Goal: Task Accomplishment & Management: Complete application form

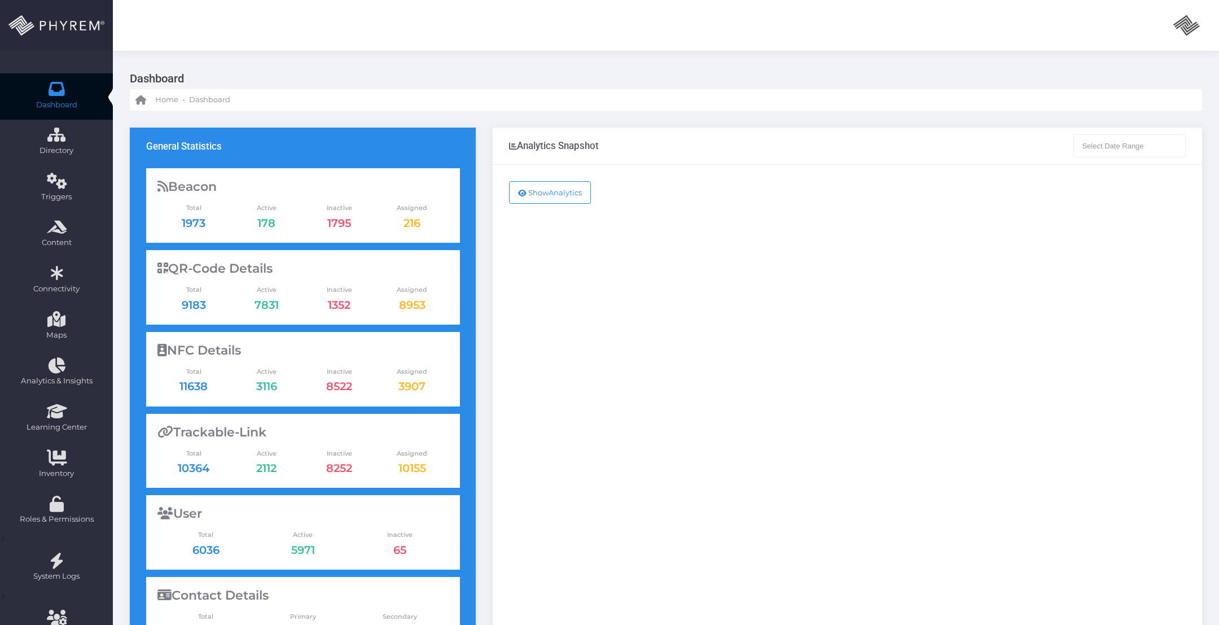
type input "08-05-2025 - 09-05-2025"
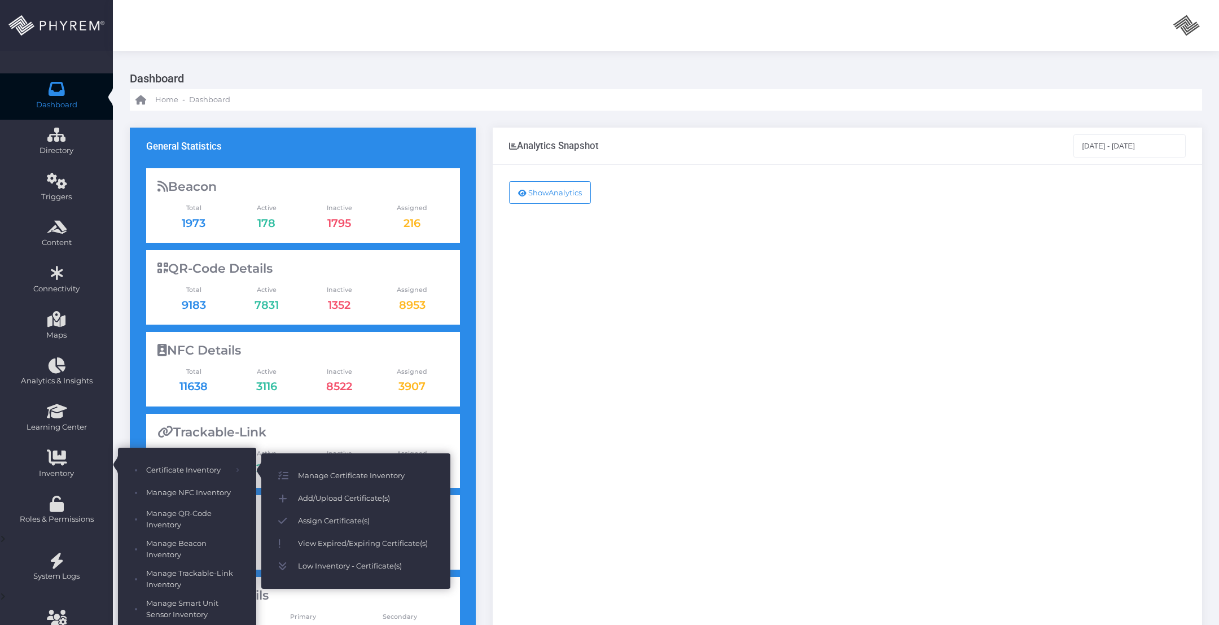
click at [350, 496] on span "Add/Upload Certificate(s)" at bounding box center [365, 498] width 135 height 15
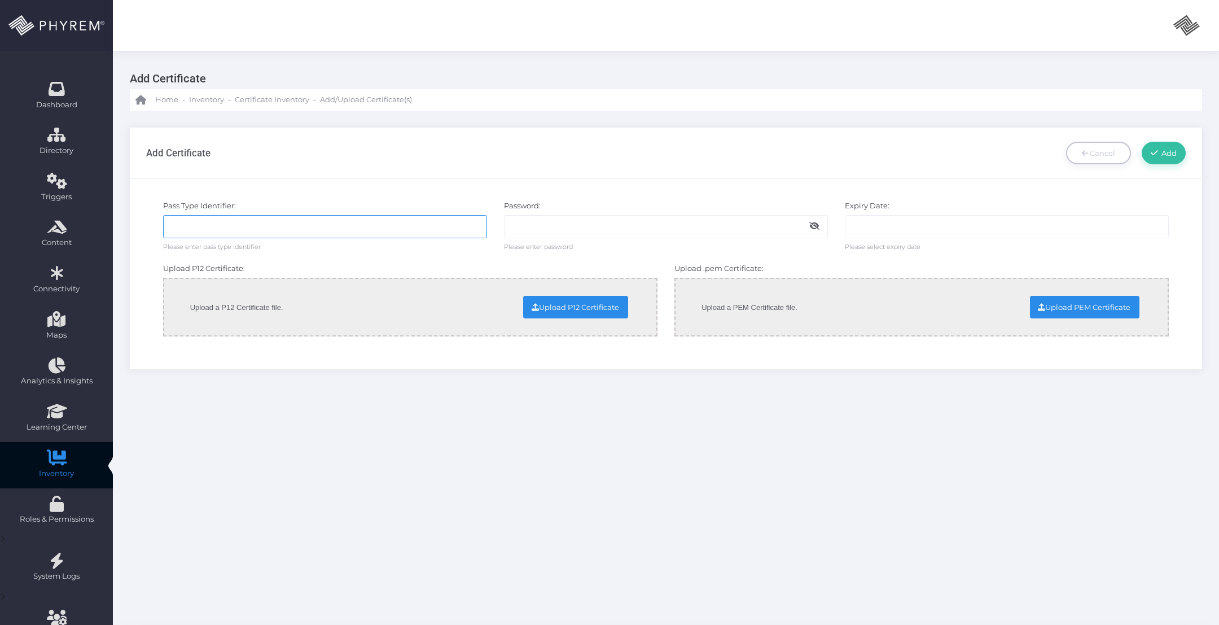
click at [261, 229] on input "text" at bounding box center [325, 226] width 324 height 23
paste input "pass.phyrem.storpass00134"
type input "pass.phyrem.storpass00134"
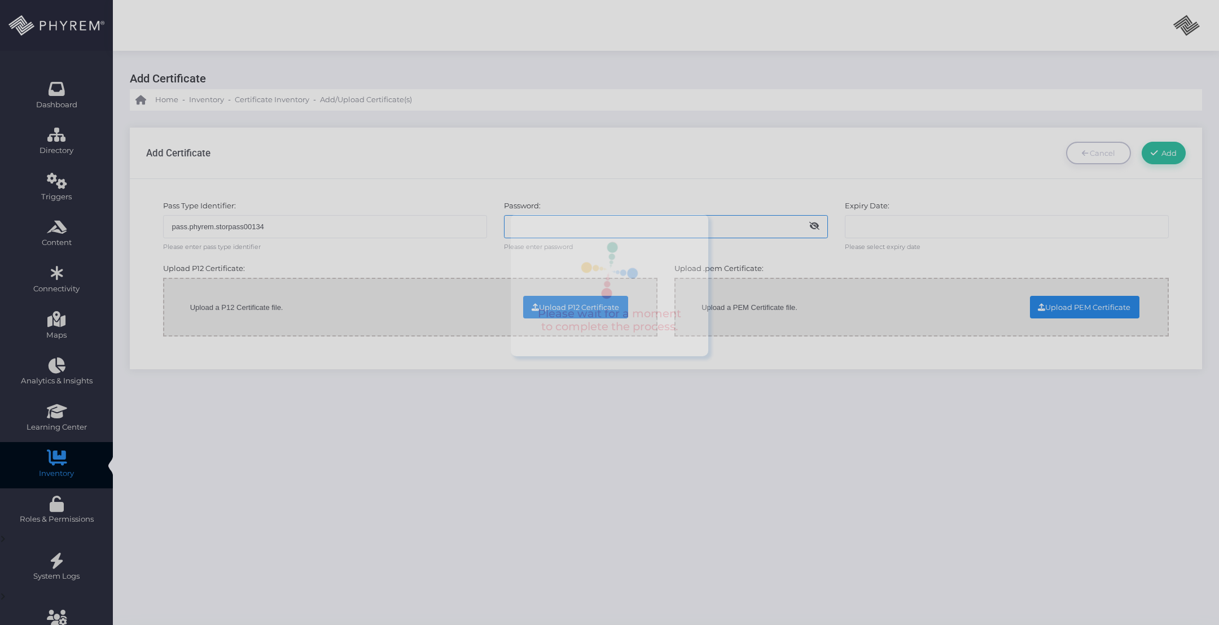
click at [531, 222] on body "admin admin admin admin info@phyrem.com Account ID: 0 User ID: 1 Section My Pro…" at bounding box center [609, 312] width 1219 height 625
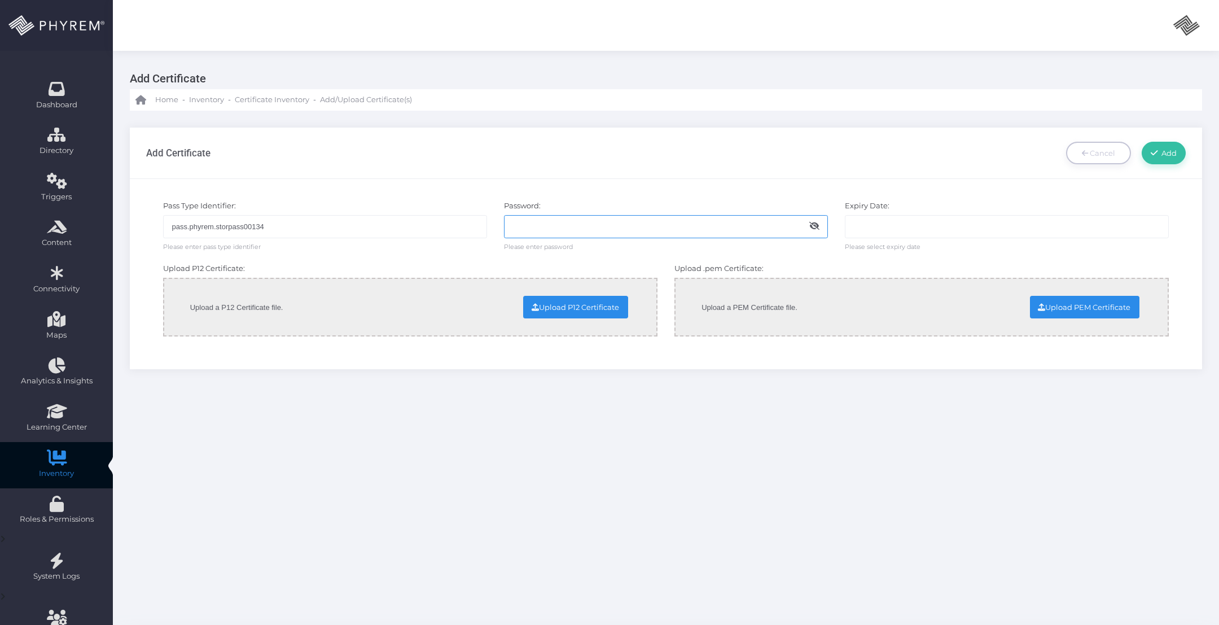
paste input "Administrator@2025"
type input "Administrator@2025"
click at [927, 227] on input "text" at bounding box center [1007, 226] width 324 height 23
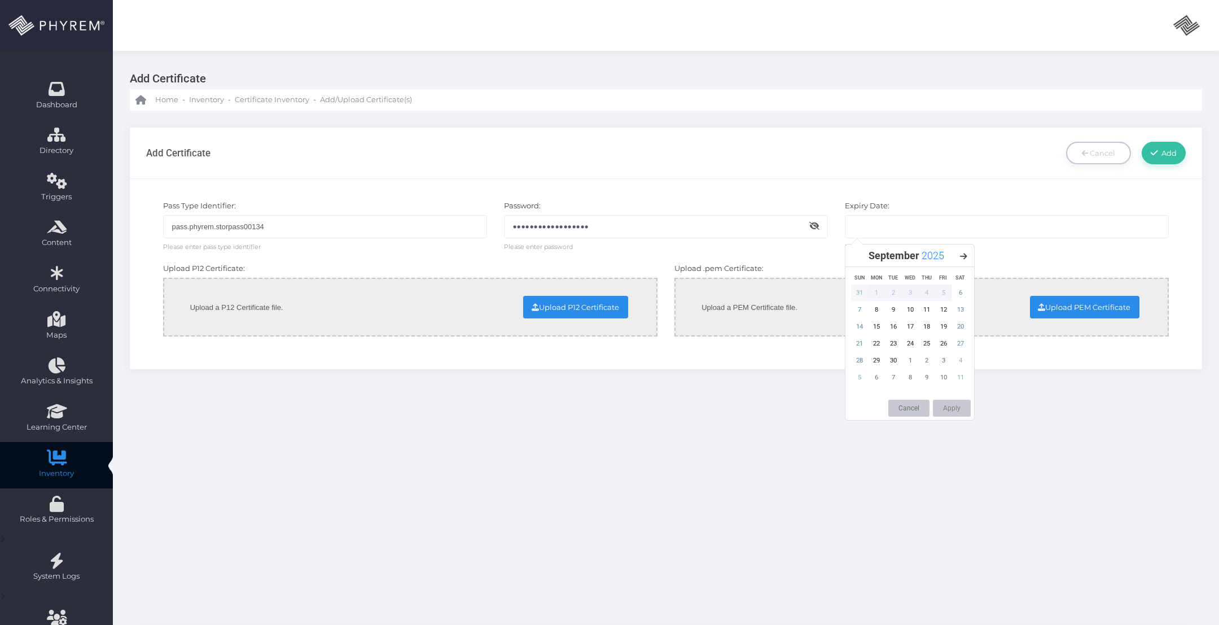
click at [928, 253] on span "2025" at bounding box center [933, 255] width 23 height 12
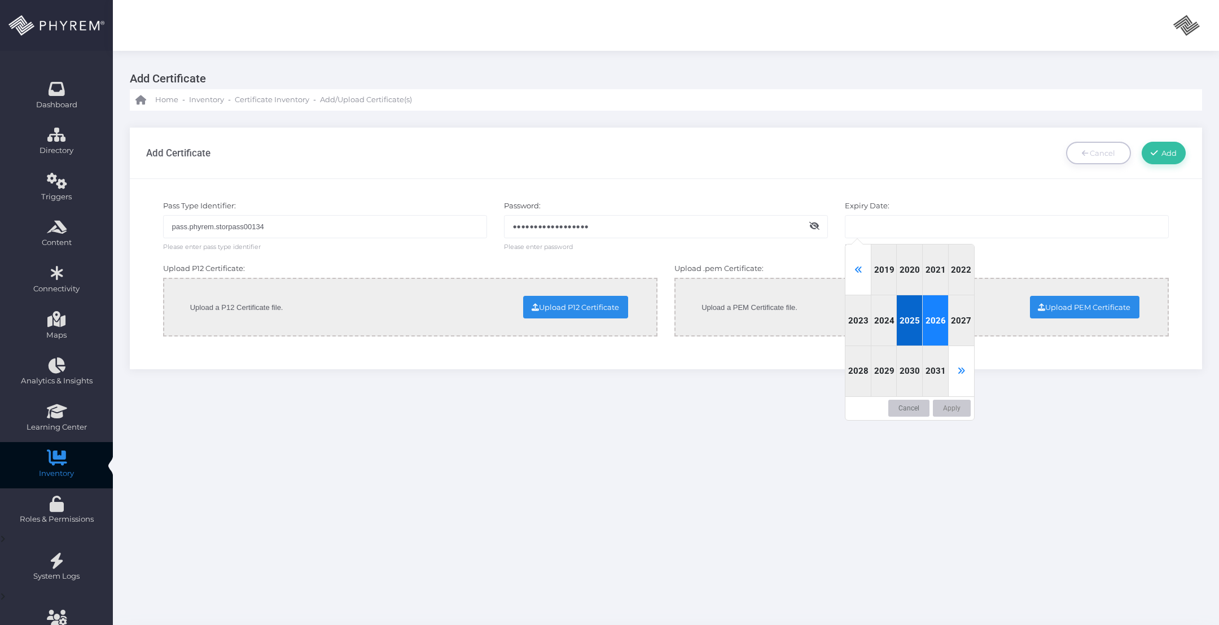
click at [933, 326] on div "2026" at bounding box center [936, 320] width 26 height 51
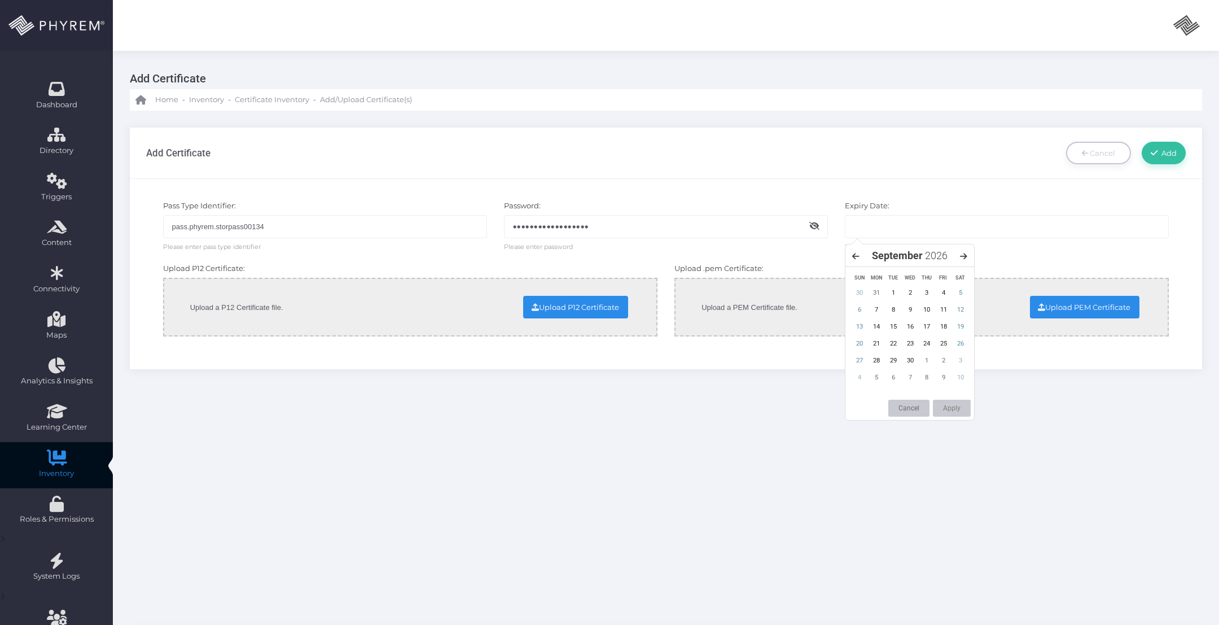
click at [964, 257] on icon at bounding box center [963, 256] width 7 height 8
click at [875, 310] on div "5" at bounding box center [876, 309] width 17 height 16
drag, startPoint x: 953, startPoint y: 410, endPoint x: 902, endPoint y: 419, distance: 51.5
click at [952, 410] on button "Apply" at bounding box center [952, 408] width 38 height 17
type input "10-05-2026"
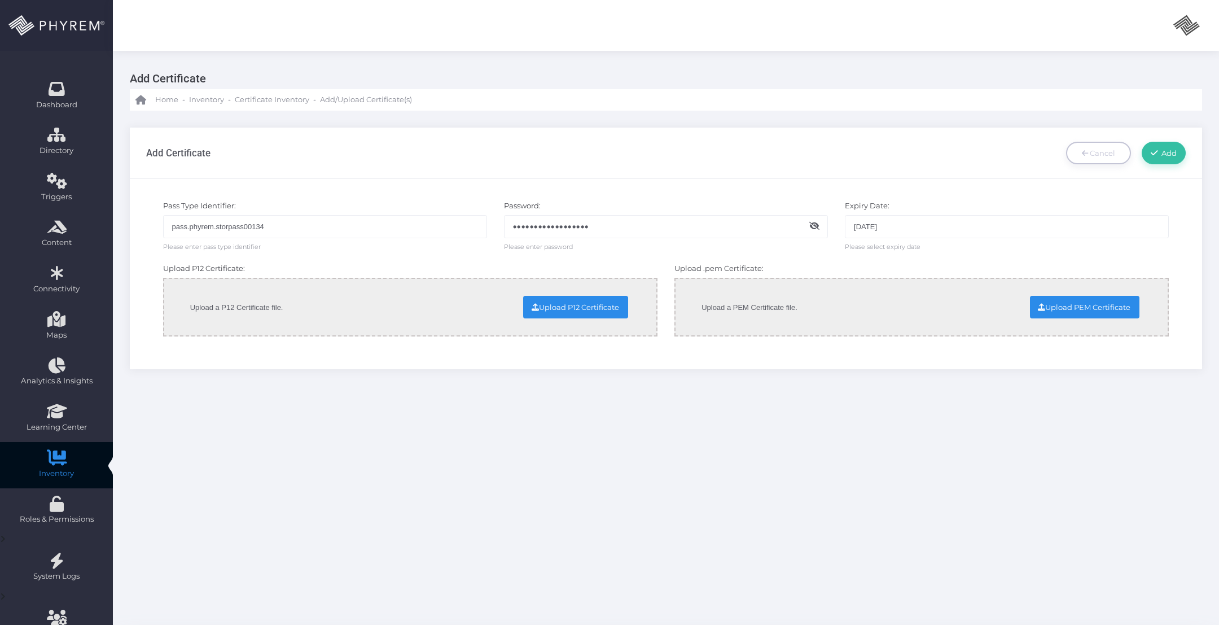
drag, startPoint x: 726, startPoint y: 424, endPoint x: 639, endPoint y: 413, distance: 87.6
click at [717, 423] on div "Add Certificate Home - Inventory - Certificate Inventory - Add/Upload Certifica…" at bounding box center [666, 345] width 1106 height 588
click at [586, 300] on input "file" at bounding box center [484, 306] width 288 height 20
type input "C:\fakepath\pass.phyrem.storpass00134.p12"
click at [1063, 309] on input "file" at bounding box center [995, 306] width 288 height 20
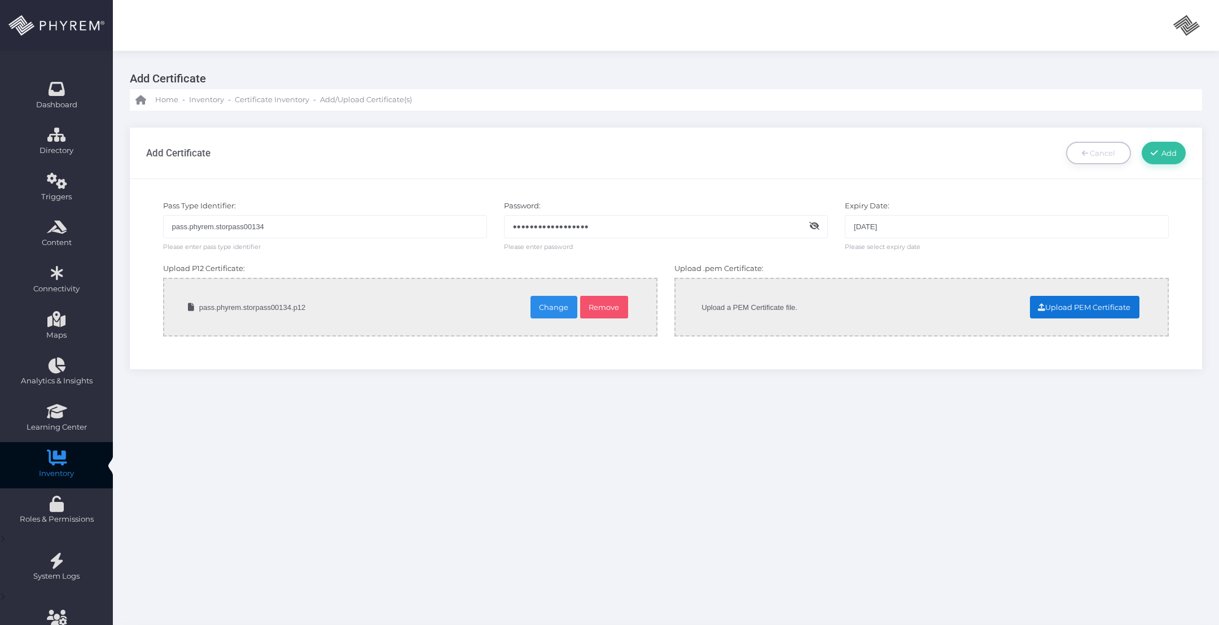
type input "C:\fakepath\pass.phyrem.storpass00134.pem"
click at [1160, 151] on span "Add" at bounding box center [1167, 152] width 19 height 9
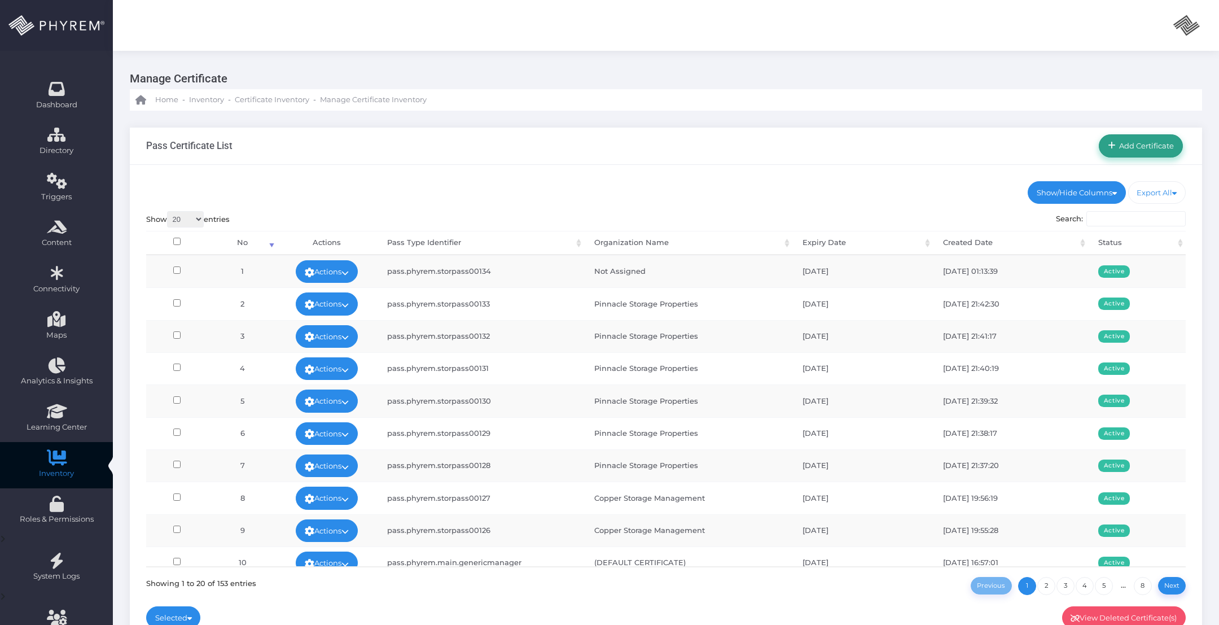
click at [1148, 146] on span "Add Certificate" at bounding box center [1145, 145] width 59 height 9
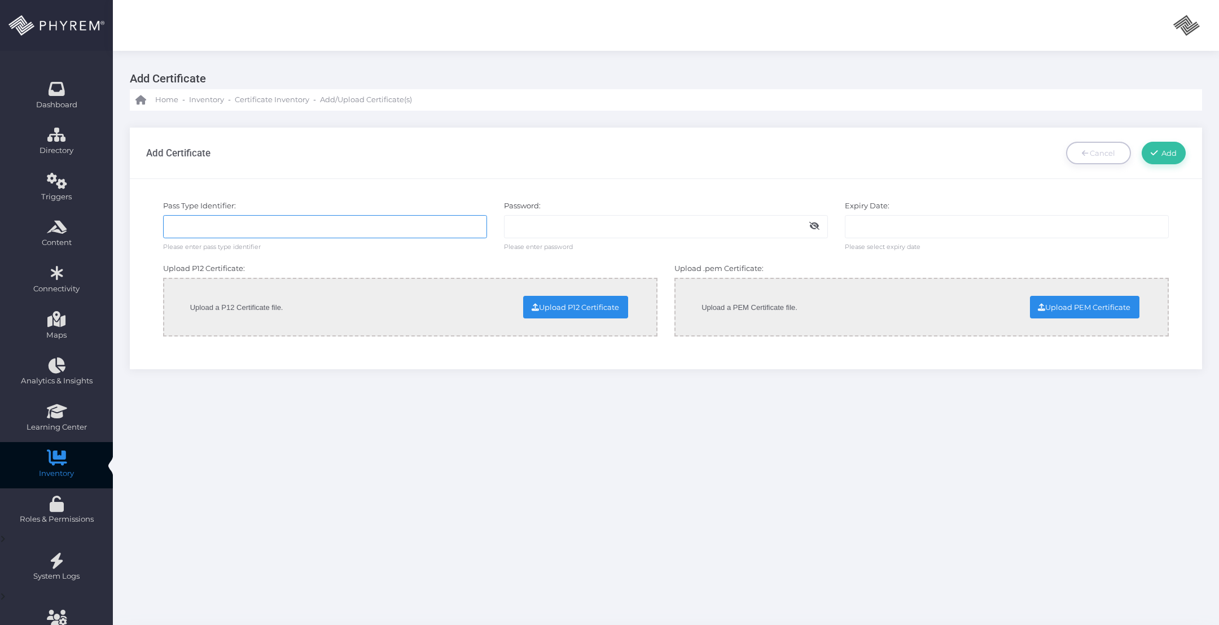
click at [263, 229] on input "text" at bounding box center [325, 226] width 324 height 23
paste input "pass.phyrem.storpass00135"
type input "pass.phyrem.storpass00135"
click at [545, 225] on input "text" at bounding box center [666, 226] width 324 height 23
paste input "Administrator@2025"
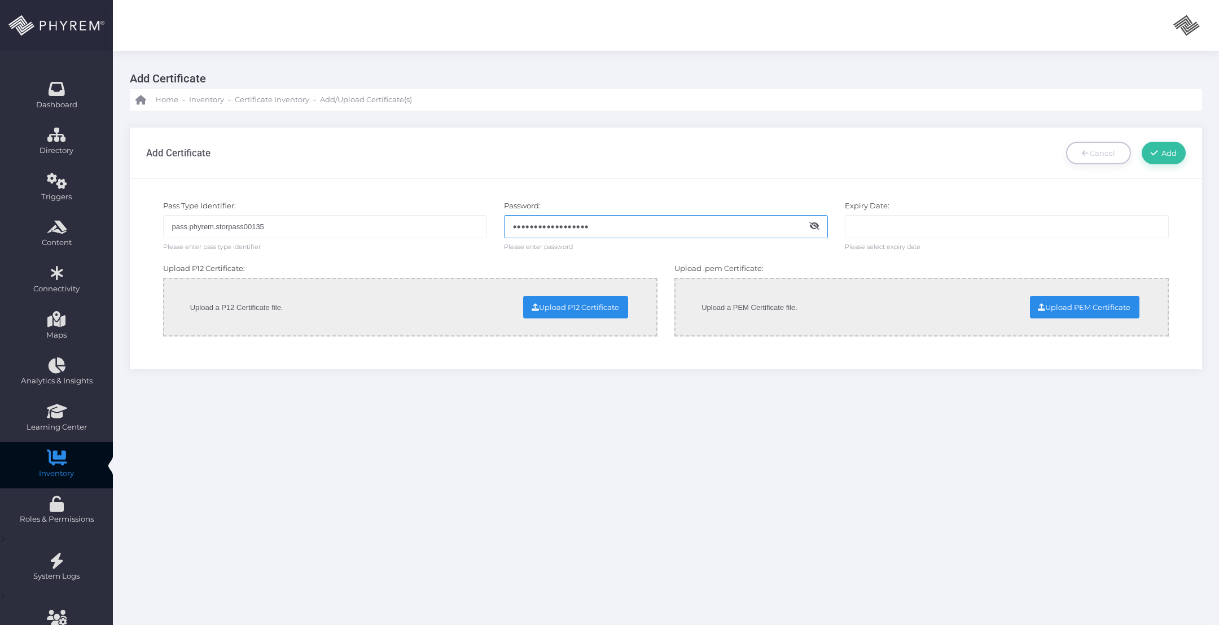
type input "Administrator@2025"
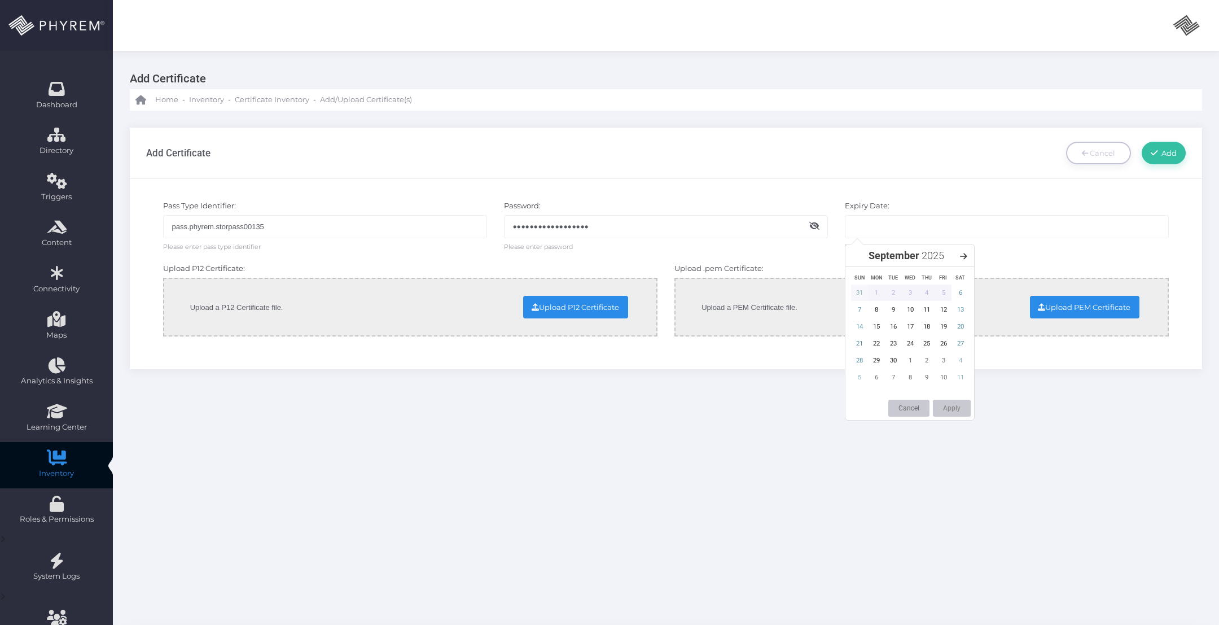
drag, startPoint x: 875, startPoint y: 225, endPoint x: 868, endPoint y: 226, distance: 6.9
click at [868, 226] on input "text" at bounding box center [1007, 226] width 324 height 23
click at [932, 252] on span "2025" at bounding box center [933, 255] width 23 height 12
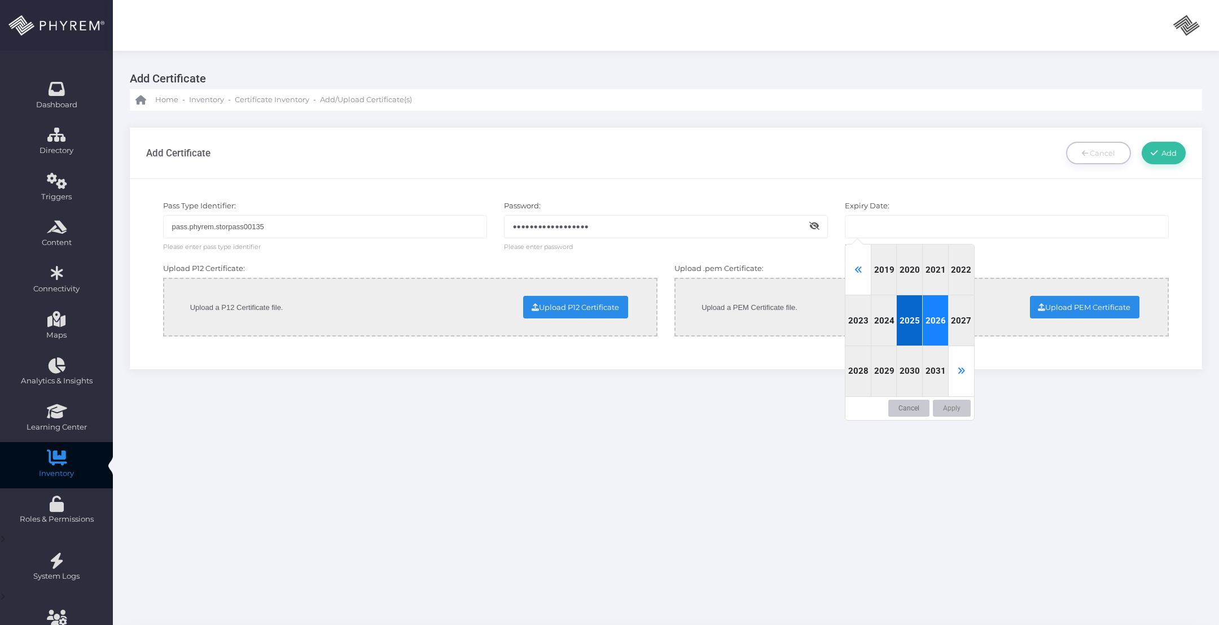
click at [937, 313] on div "2026" at bounding box center [936, 320] width 26 height 51
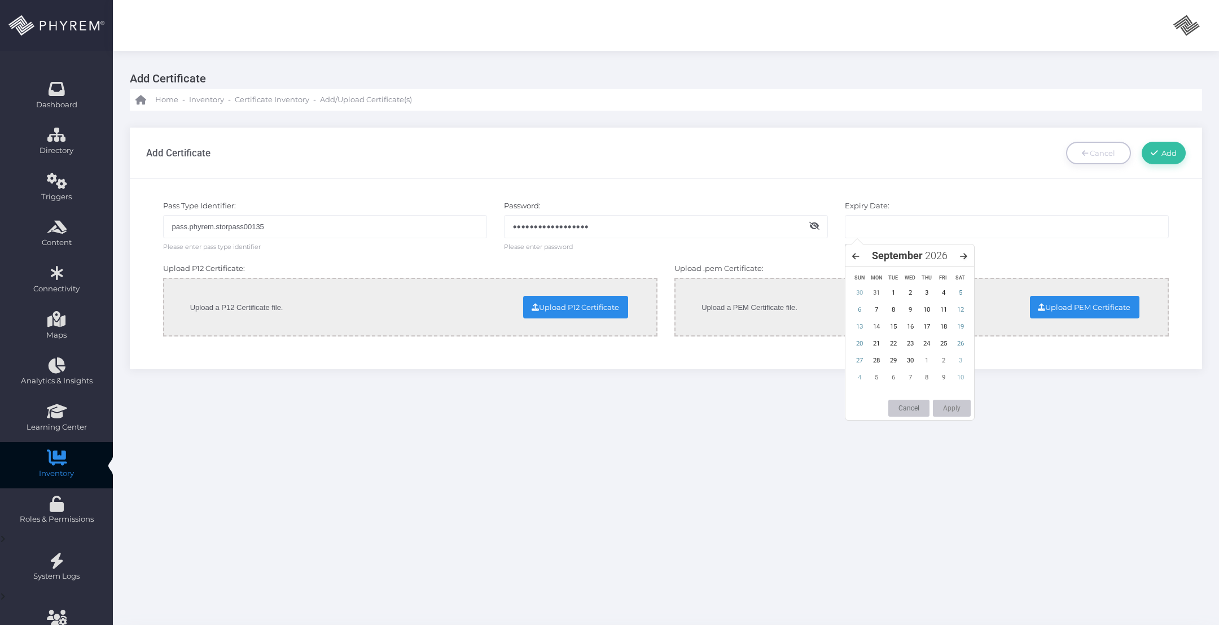
click at [965, 257] on icon at bounding box center [963, 256] width 7 height 8
drag, startPoint x: 878, startPoint y: 312, endPoint x: 871, endPoint y: 312, distance: 6.8
click at [877, 312] on div "5" at bounding box center [876, 309] width 17 height 16
click at [948, 407] on button "Apply" at bounding box center [952, 408] width 38 height 17
type input "[DATE]"
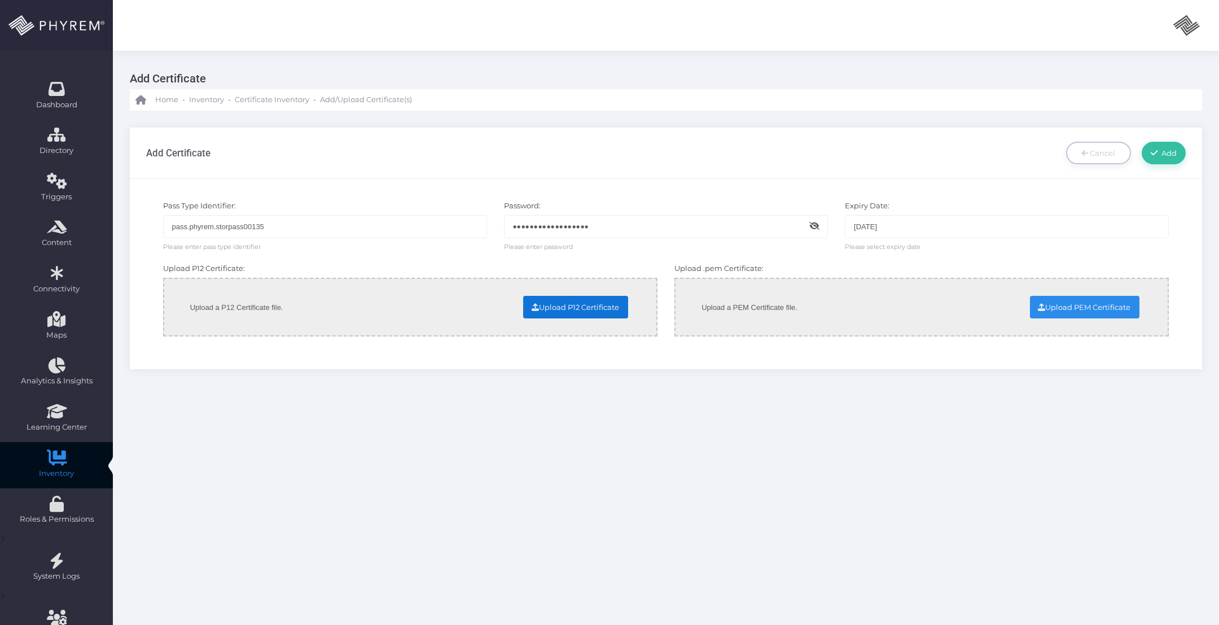
click at [576, 309] on input "file" at bounding box center [484, 306] width 288 height 20
type input "C:\fakepath\pass.phyrem.storpass00135.p12"
click at [1087, 304] on input "file" at bounding box center [995, 306] width 288 height 20
type input "C:\fakepath\pass.phyrem.storpass00135.pem"
click at [1161, 151] on span "Add" at bounding box center [1167, 152] width 19 height 9
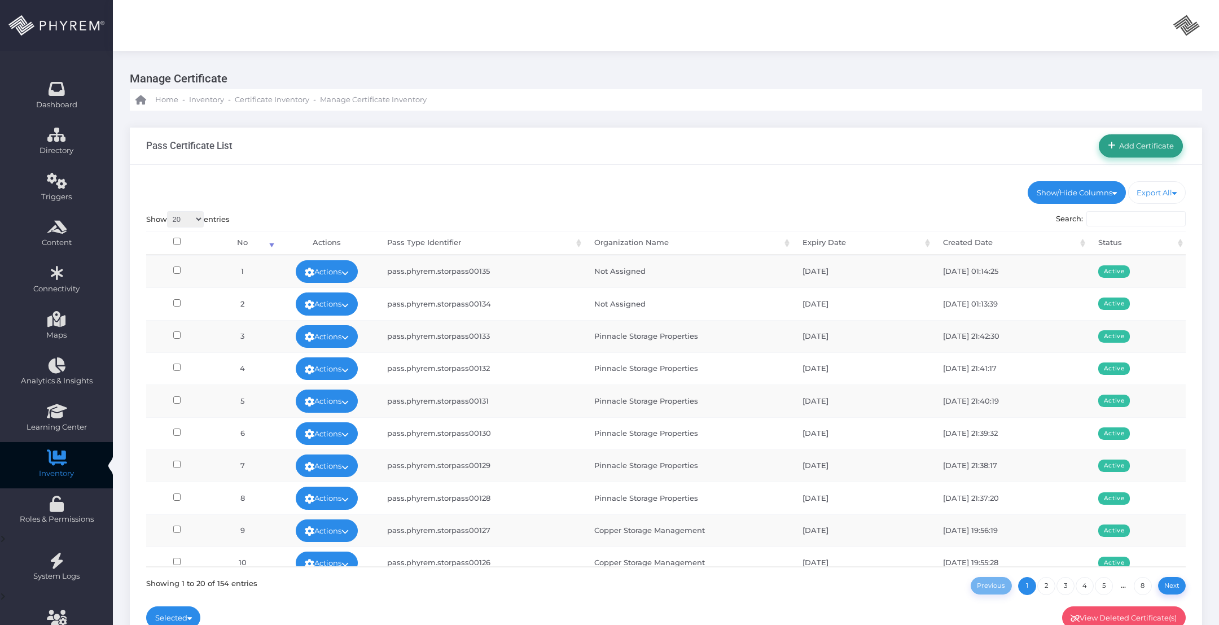
click at [1135, 138] on link "Add Certificate" at bounding box center [1141, 145] width 84 height 23
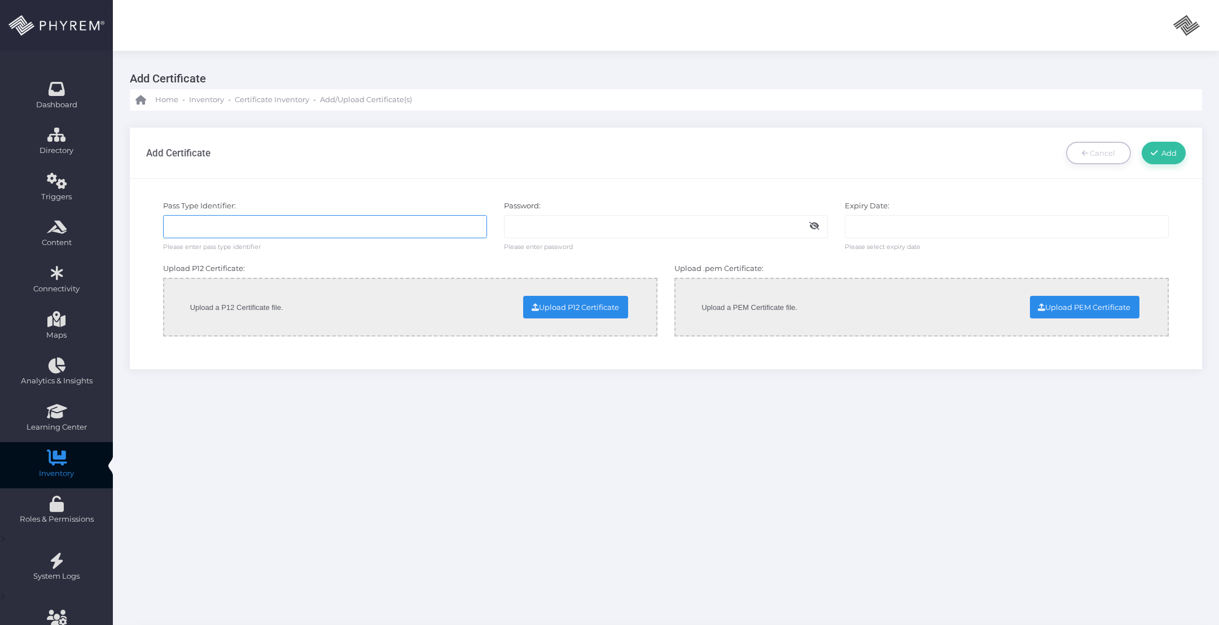
click at [382, 229] on input "text" at bounding box center [325, 226] width 324 height 23
paste input "pass.phyrem.storpass00136"
type input "pass.phyrem.storpass00136"
click at [588, 226] on input "text" at bounding box center [666, 226] width 324 height 23
paste input "Administrator@2025"
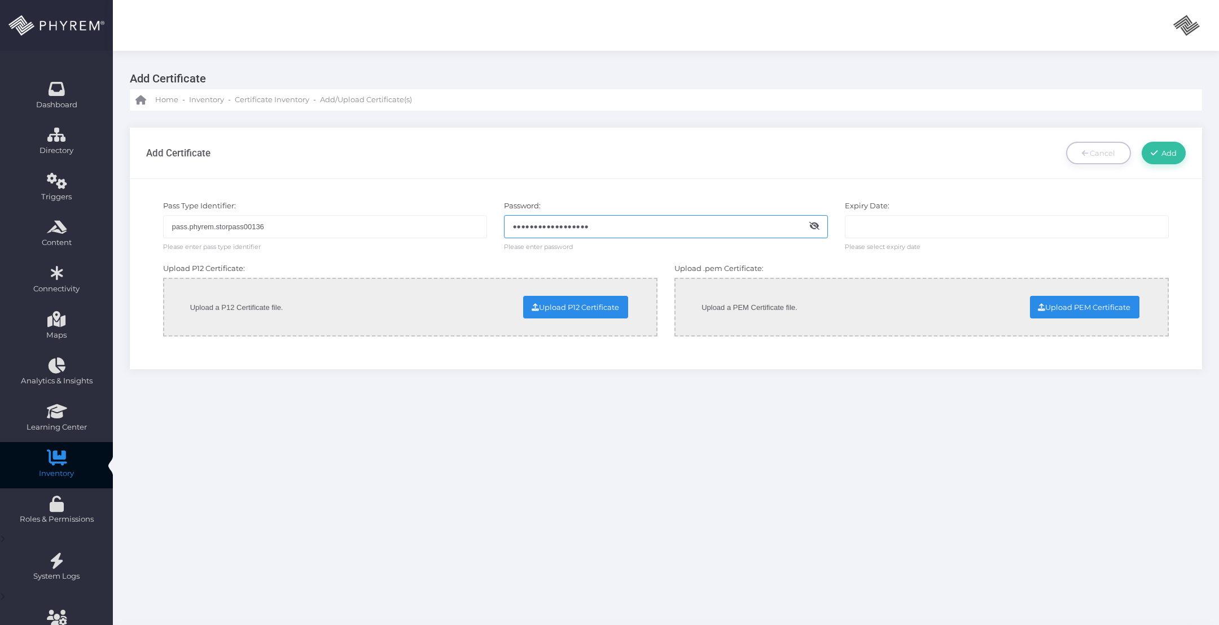
type input "Administrator@2025"
click at [907, 229] on input "text" at bounding box center [1007, 226] width 324 height 23
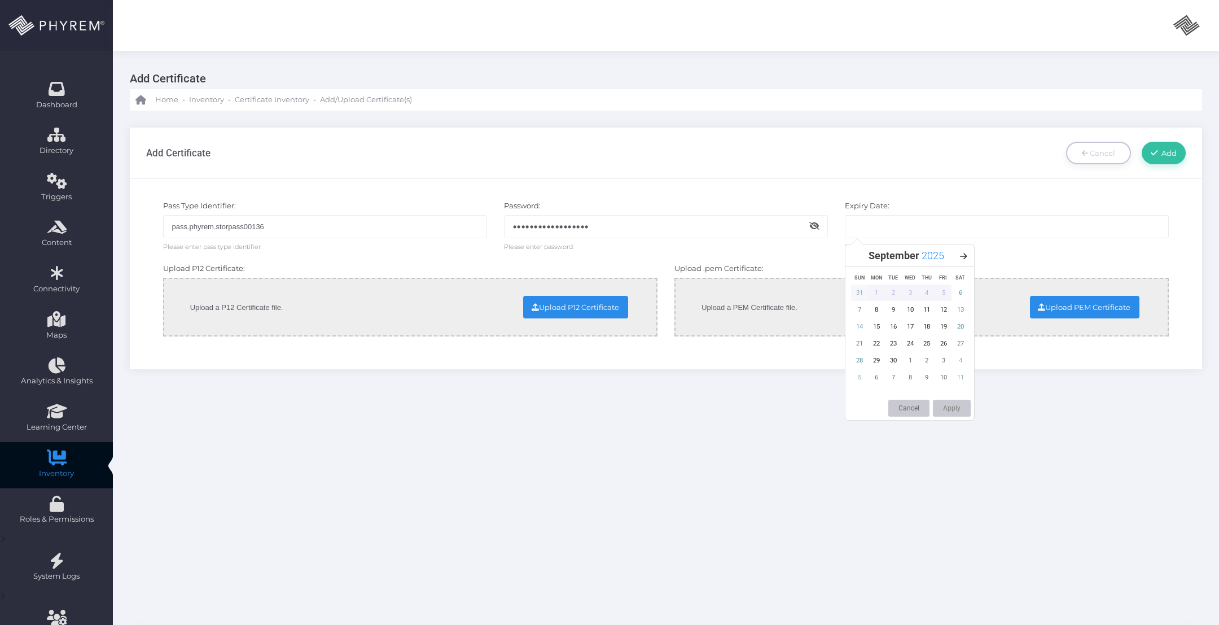
click at [931, 259] on span "2025" at bounding box center [933, 255] width 23 height 12
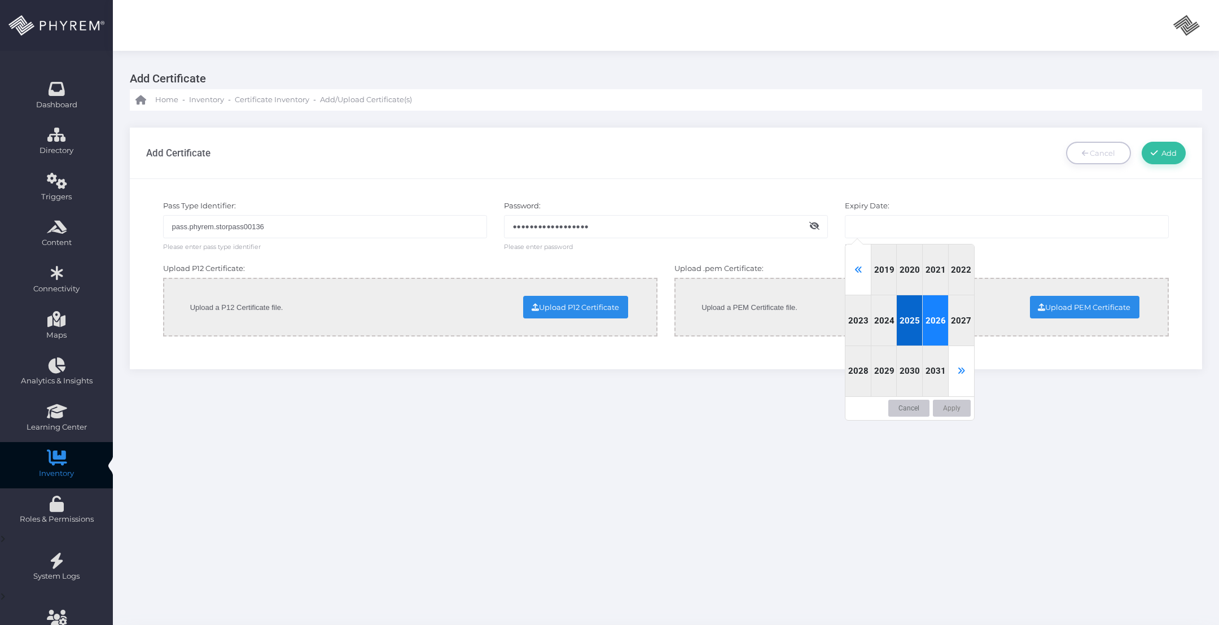
click at [934, 313] on div "2026" at bounding box center [936, 320] width 26 height 51
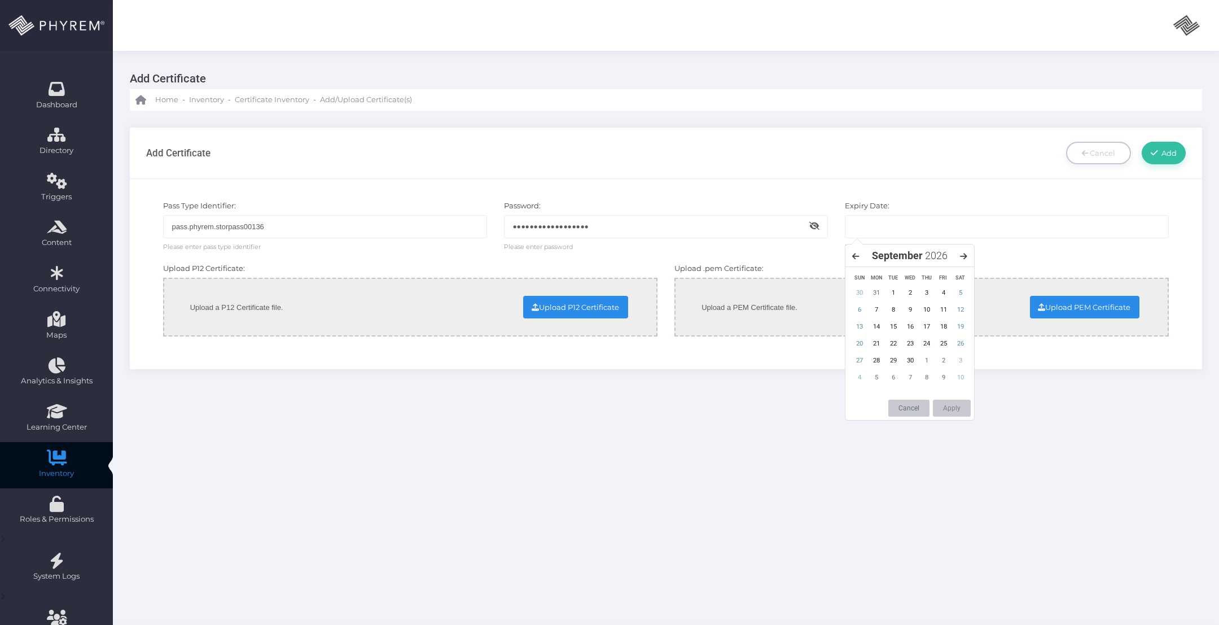
click at [966, 253] on icon at bounding box center [963, 256] width 7 height 8
click at [882, 309] on div "5" at bounding box center [876, 309] width 17 height 16
drag, startPoint x: 955, startPoint y: 413, endPoint x: 838, endPoint y: 397, distance: 119.1
click at [949, 413] on button "Apply" at bounding box center [952, 408] width 38 height 17
type input "[DATE]"
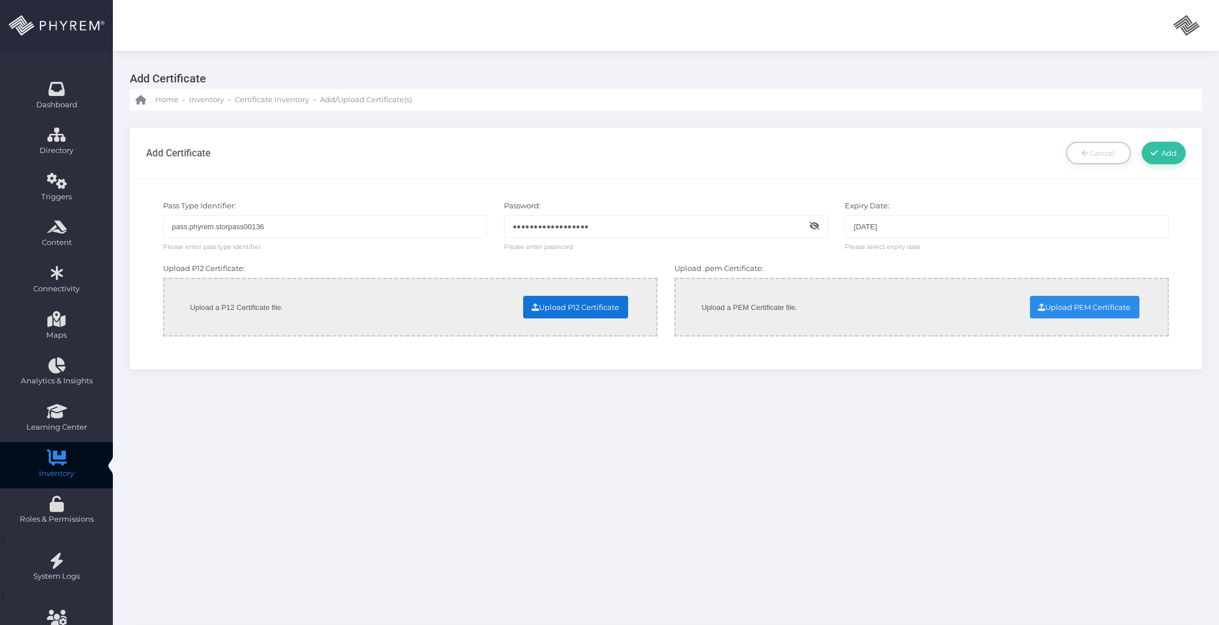
click at [583, 310] on input "file" at bounding box center [484, 306] width 288 height 20
type input "C:\fakepath\pass.phyrem.storpass00136.p12"
click at [1073, 312] on input "file" at bounding box center [995, 306] width 288 height 20
type input "C:\fakepath\pass.phyrem.storpass00136.pem"
click at [1167, 160] on link "Add" at bounding box center [1164, 153] width 44 height 23
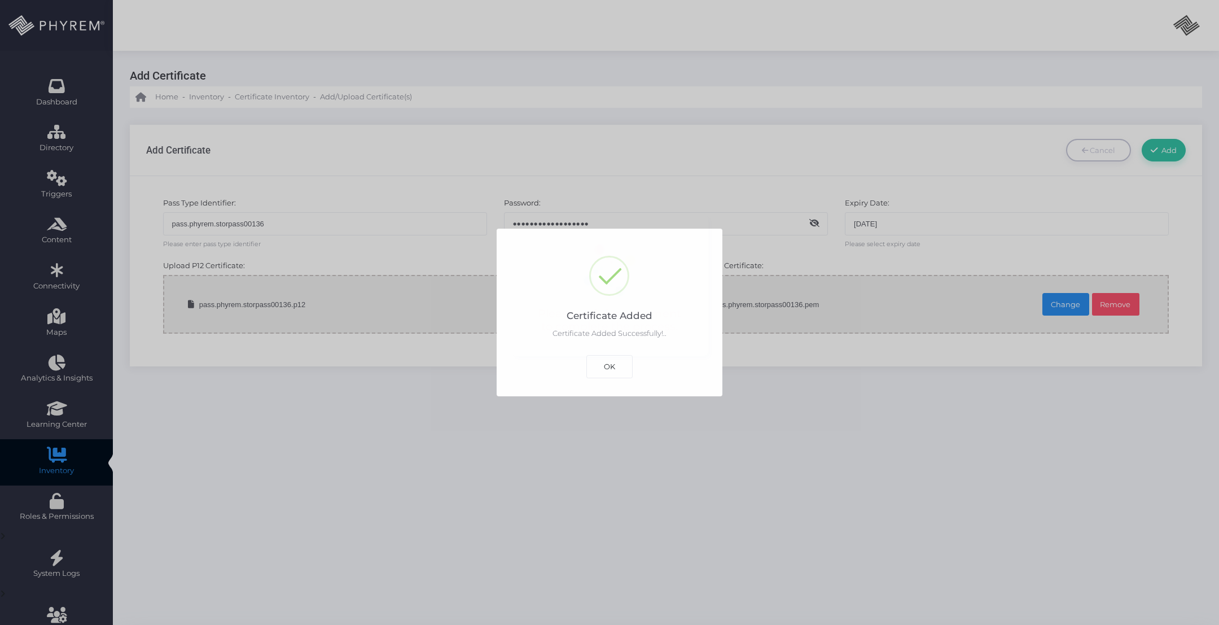
scroll to position [6, 0]
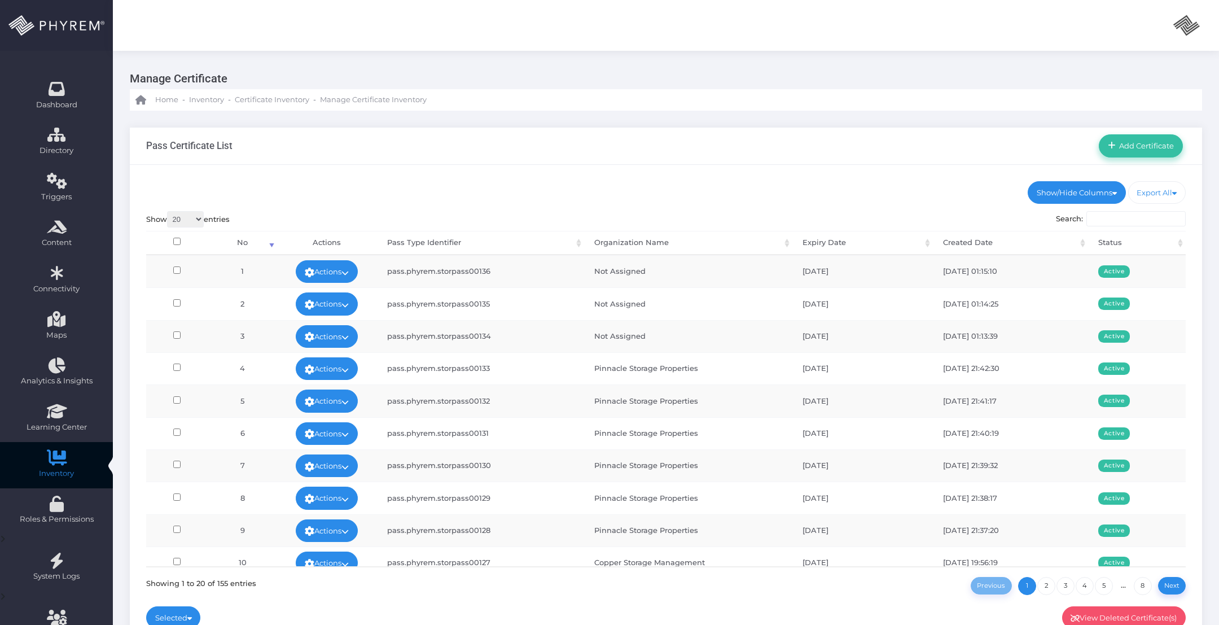
drag, startPoint x: 1154, startPoint y: 147, endPoint x: 1142, endPoint y: 160, distance: 16.8
click at [1154, 147] on span "Add Certificate" at bounding box center [1145, 145] width 59 height 9
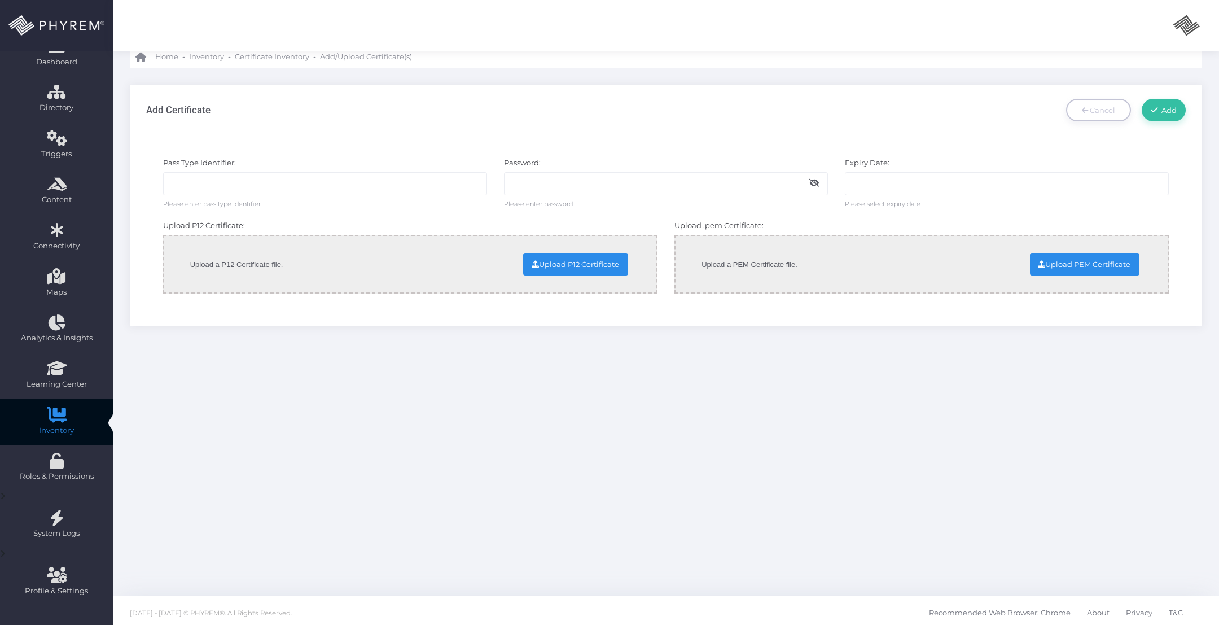
scroll to position [43, 0]
click at [229, 180] on input "text" at bounding box center [325, 183] width 324 height 23
paste input "pass.phyrem.storpass00137"
type input "pass.phyrem.storpass00137"
click at [571, 183] on input "text" at bounding box center [666, 183] width 324 height 23
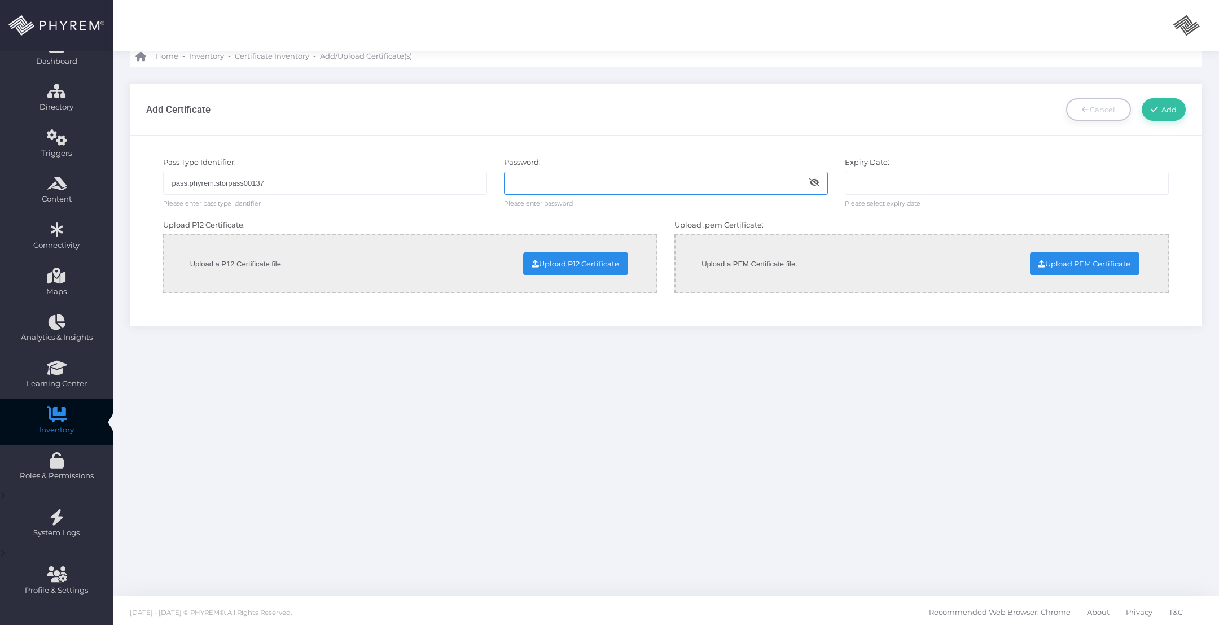
paste input "Administrator@2025"
type input "Administrator@2025"
click at [876, 184] on input "text" at bounding box center [1007, 183] width 324 height 23
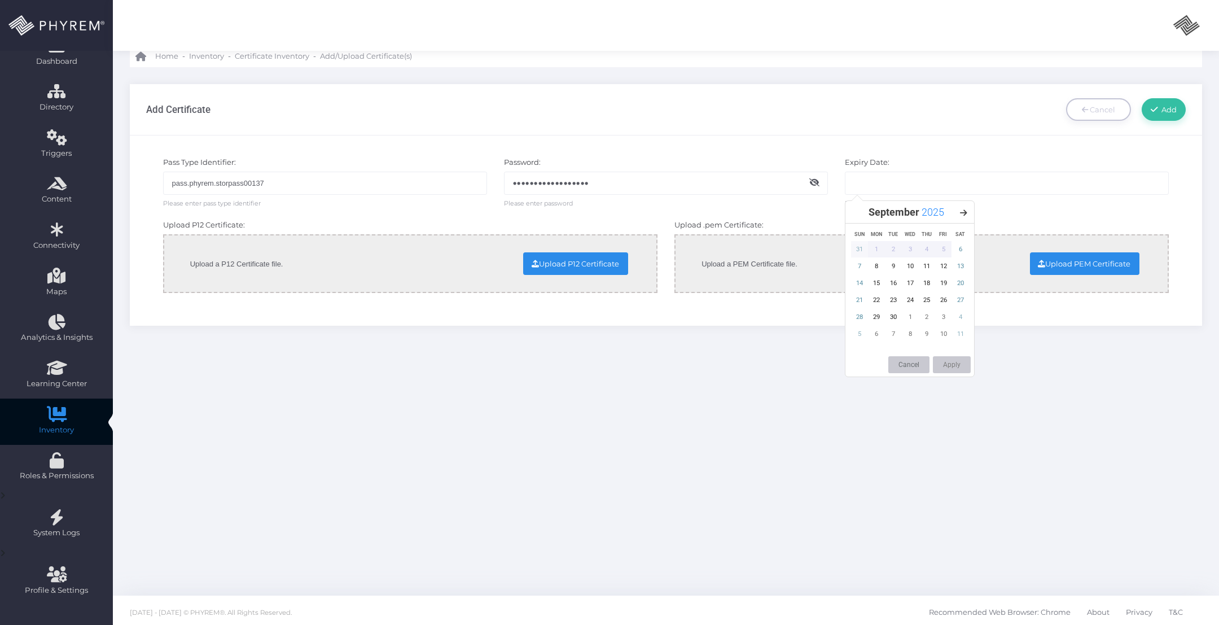
click at [930, 210] on span "2025" at bounding box center [933, 212] width 23 height 12
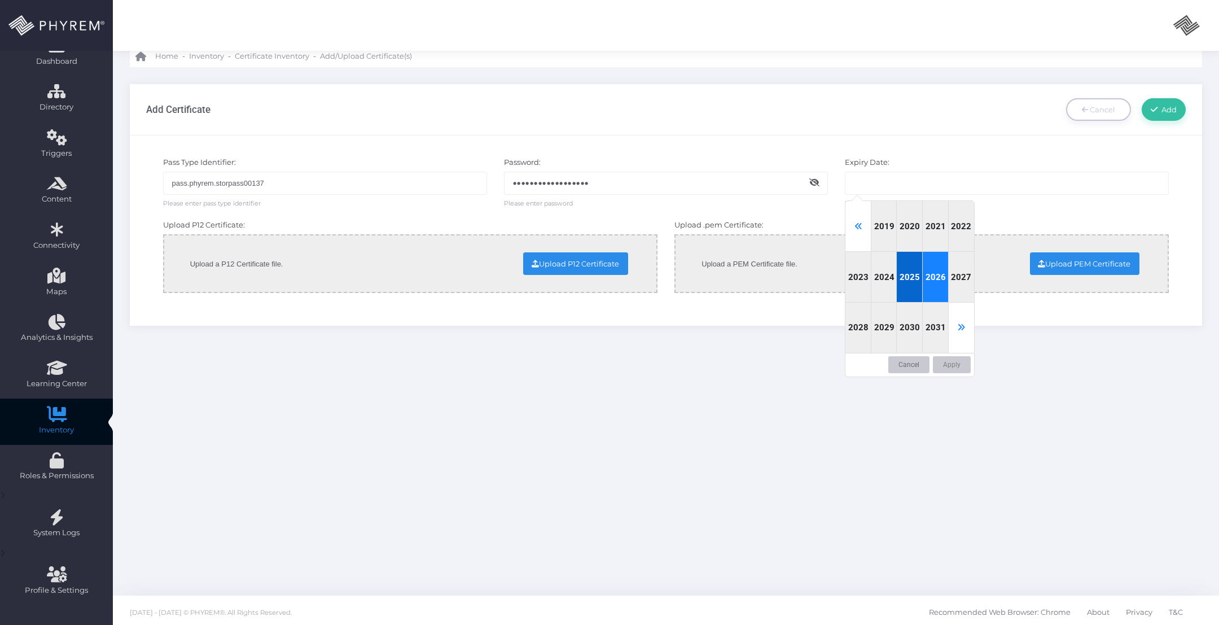
click at [932, 271] on div "2026" at bounding box center [936, 277] width 26 height 51
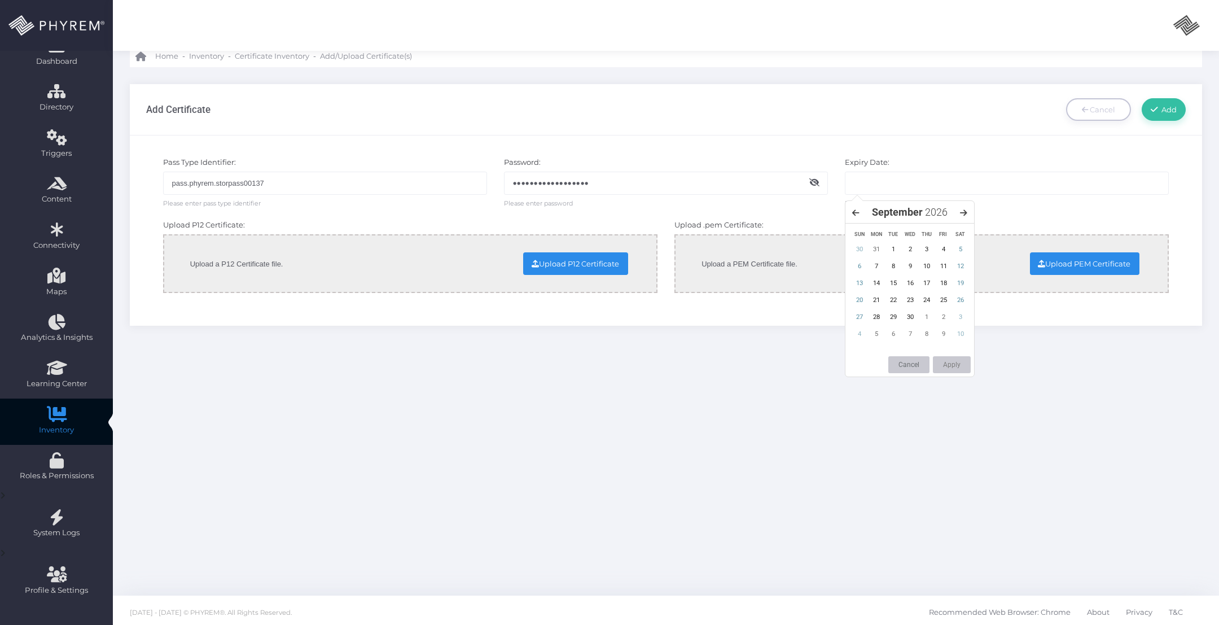
click at [963, 212] on icon at bounding box center [963, 213] width 7 height 8
click at [880, 266] on div "5" at bounding box center [876, 266] width 17 height 16
click at [950, 363] on button "Apply" at bounding box center [952, 364] width 38 height 17
type input "[DATE]"
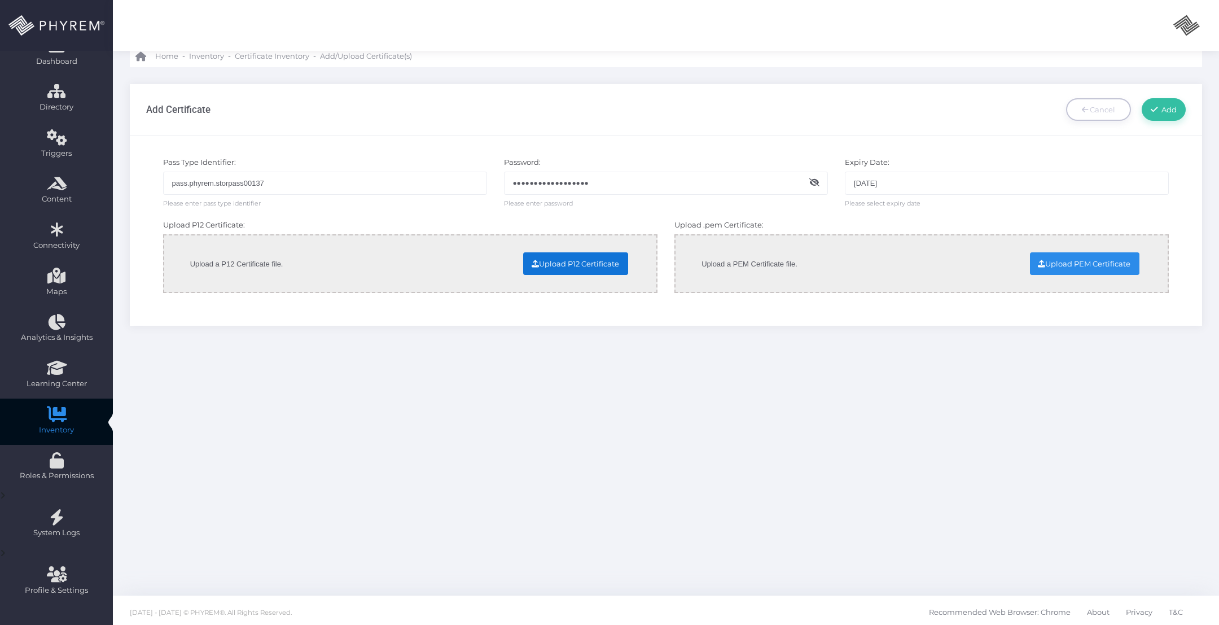
click at [579, 259] on input "file" at bounding box center [484, 263] width 288 height 20
type input "C:\fakepath\pass.phyrem.storpass00137.p12"
drag, startPoint x: 1059, startPoint y: 264, endPoint x: 1045, endPoint y: 261, distance: 14.8
click at [1056, 263] on input "file" at bounding box center [995, 263] width 288 height 20
type input "C:\fakepath\pass.phyrem.storpass00137.pem"
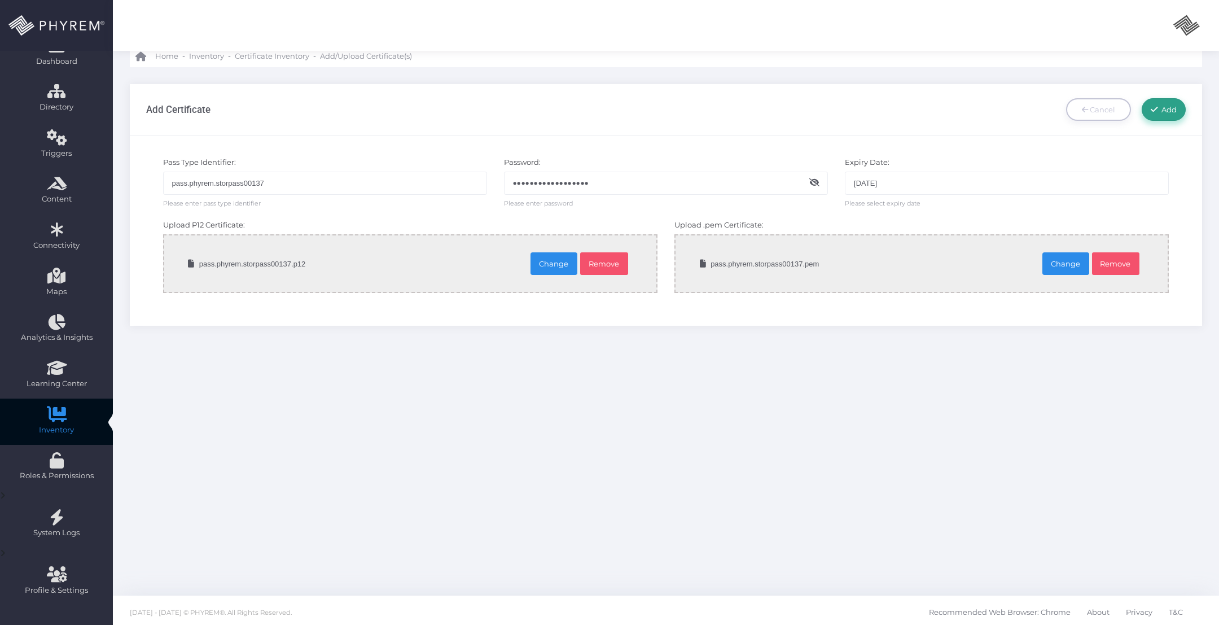
click at [1160, 105] on span "Add" at bounding box center [1167, 109] width 19 height 9
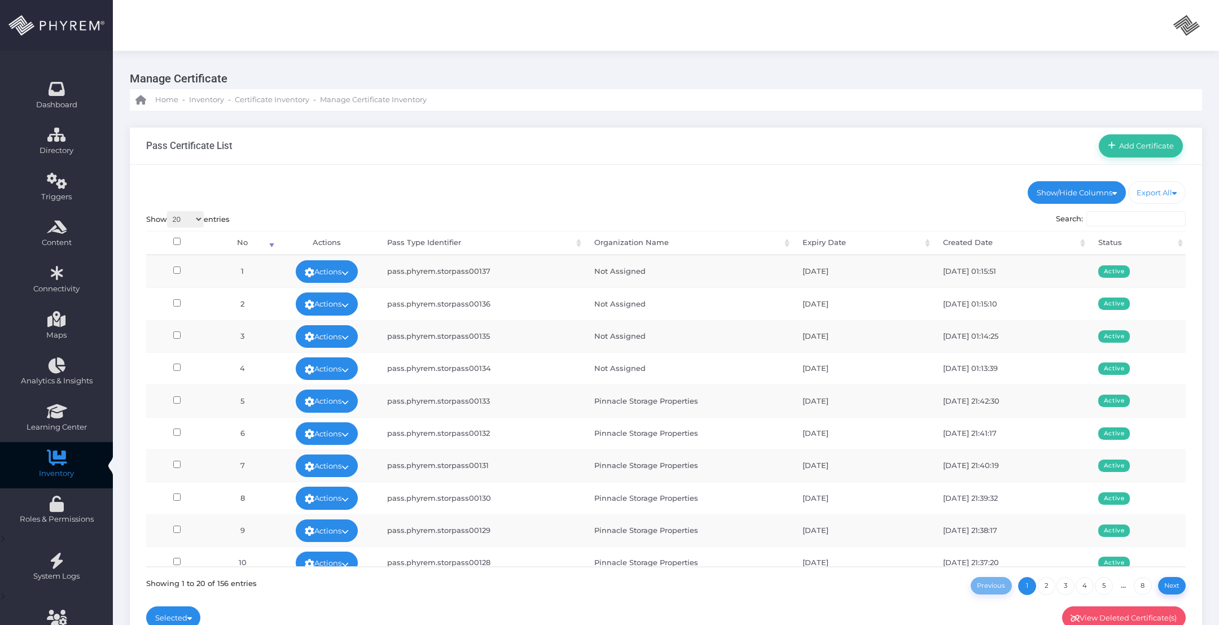
click at [840, 129] on div "Pass Certificate List Add Certificate" at bounding box center [666, 146] width 1072 height 37
click at [1141, 137] on link "Add Certificate" at bounding box center [1141, 145] width 84 height 23
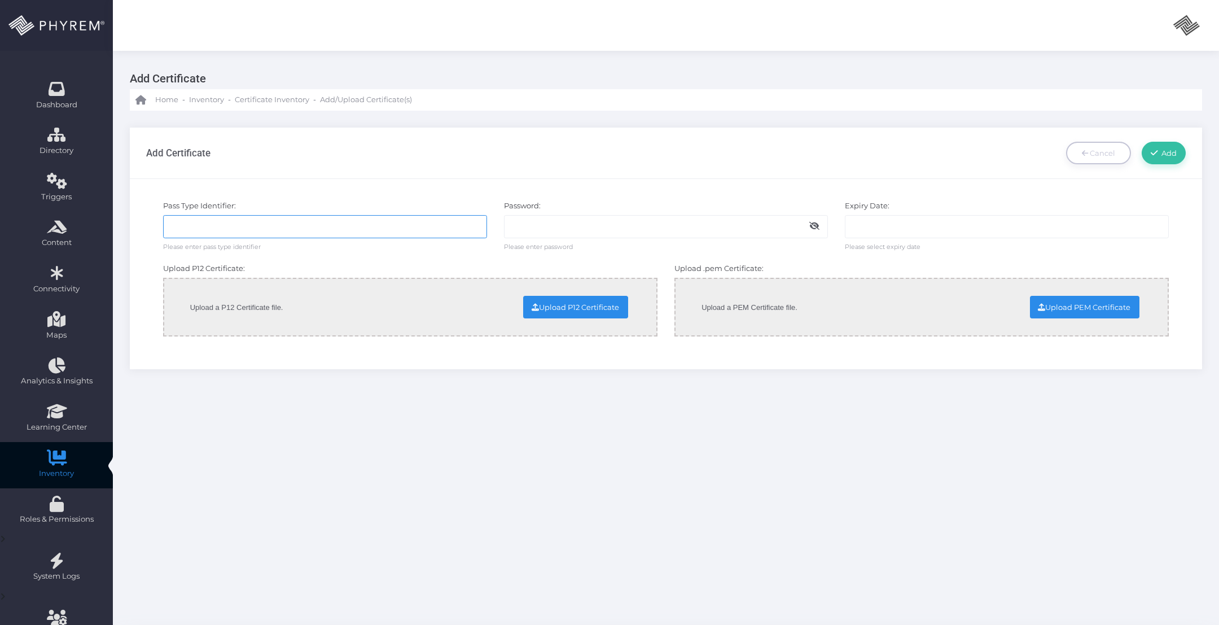
click at [392, 230] on input "text" at bounding box center [325, 226] width 324 height 23
click at [1125, 152] on link "Cancel" at bounding box center [1098, 153] width 65 height 23
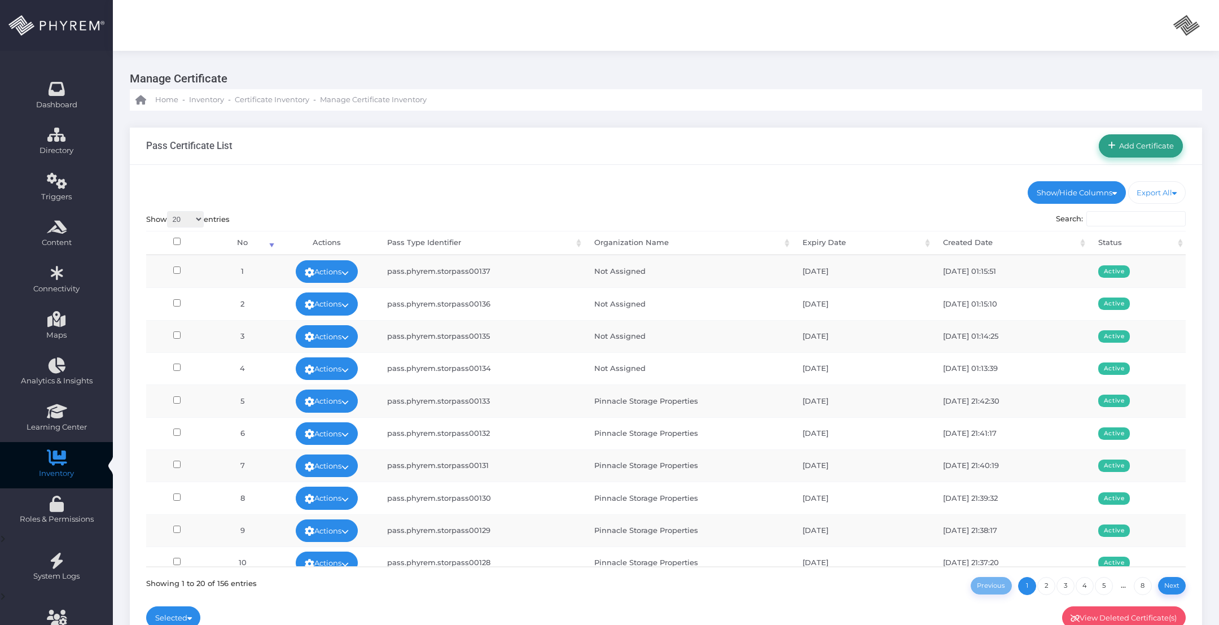
click at [1135, 150] on span "Add Certificate" at bounding box center [1145, 145] width 59 height 9
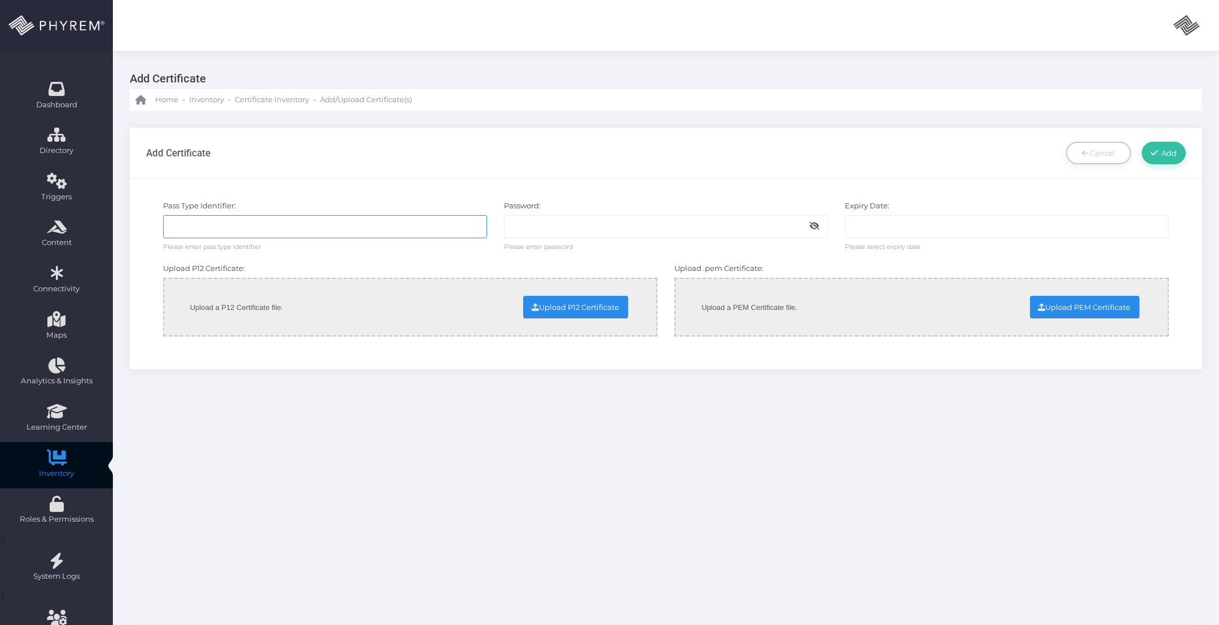
click at [264, 229] on input "text" at bounding box center [325, 226] width 324 height 23
paste input "pass.phyrem.storpass00138"
type input "pass.phyrem.storpass00138"
click at [541, 221] on input "text" at bounding box center [666, 226] width 324 height 23
paste input "Administrator@2025"
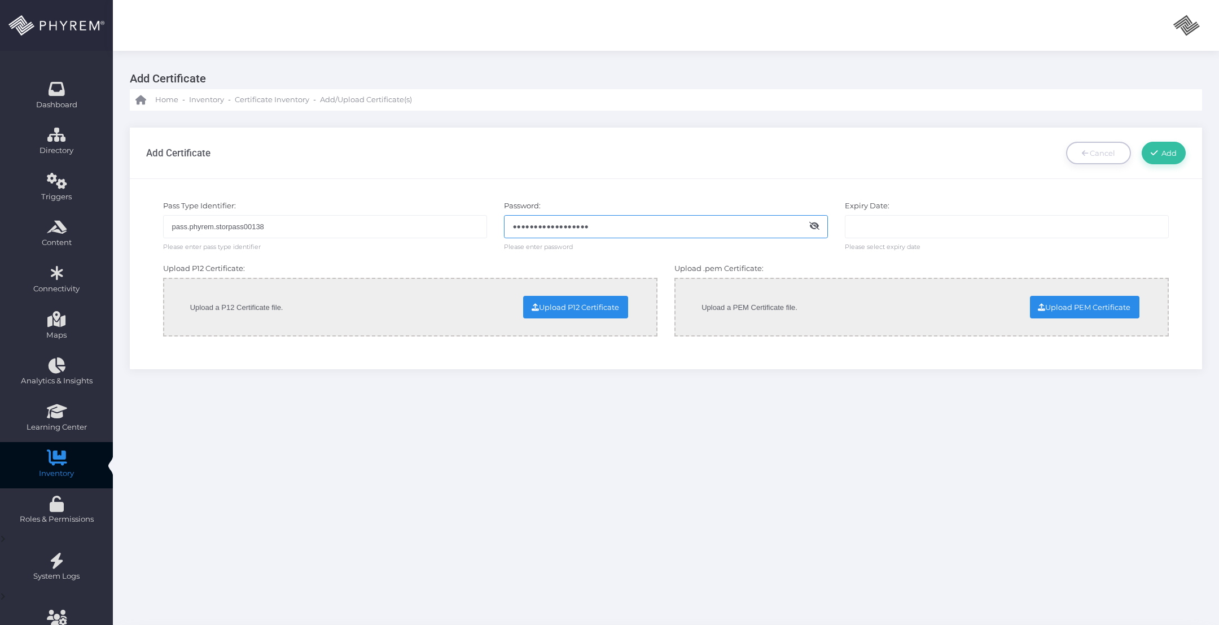
type input "Administrator@2025"
click at [883, 226] on input "text" at bounding box center [1007, 226] width 324 height 23
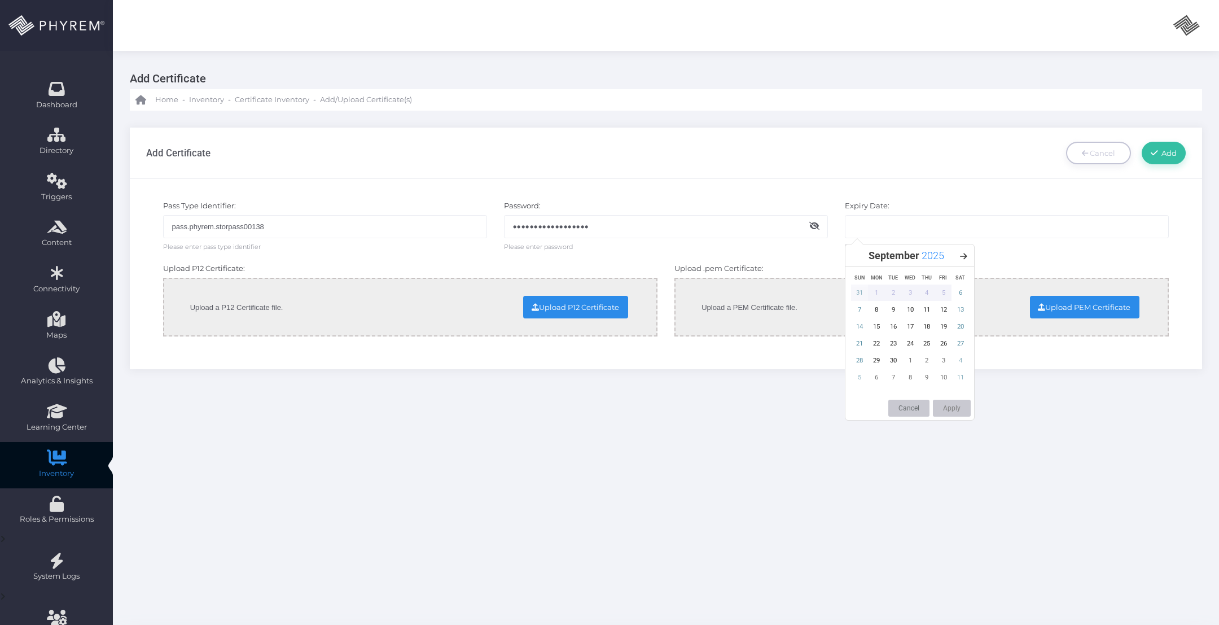
click at [937, 257] on span "2025" at bounding box center [933, 255] width 23 height 12
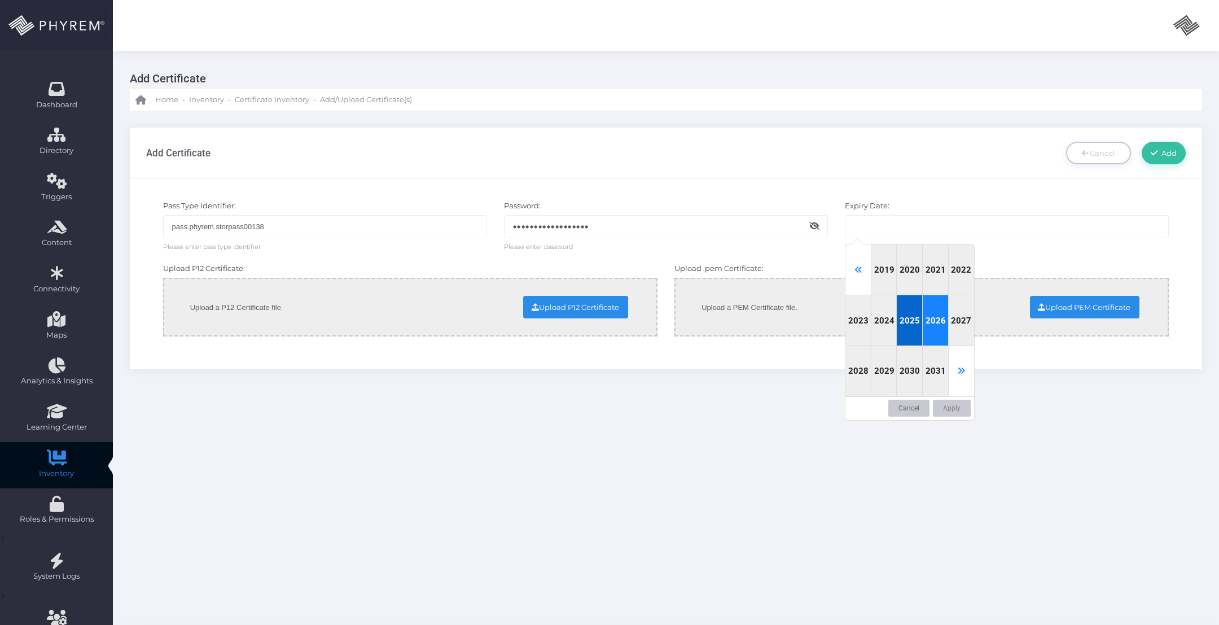
click at [935, 306] on div "2026" at bounding box center [936, 320] width 26 height 51
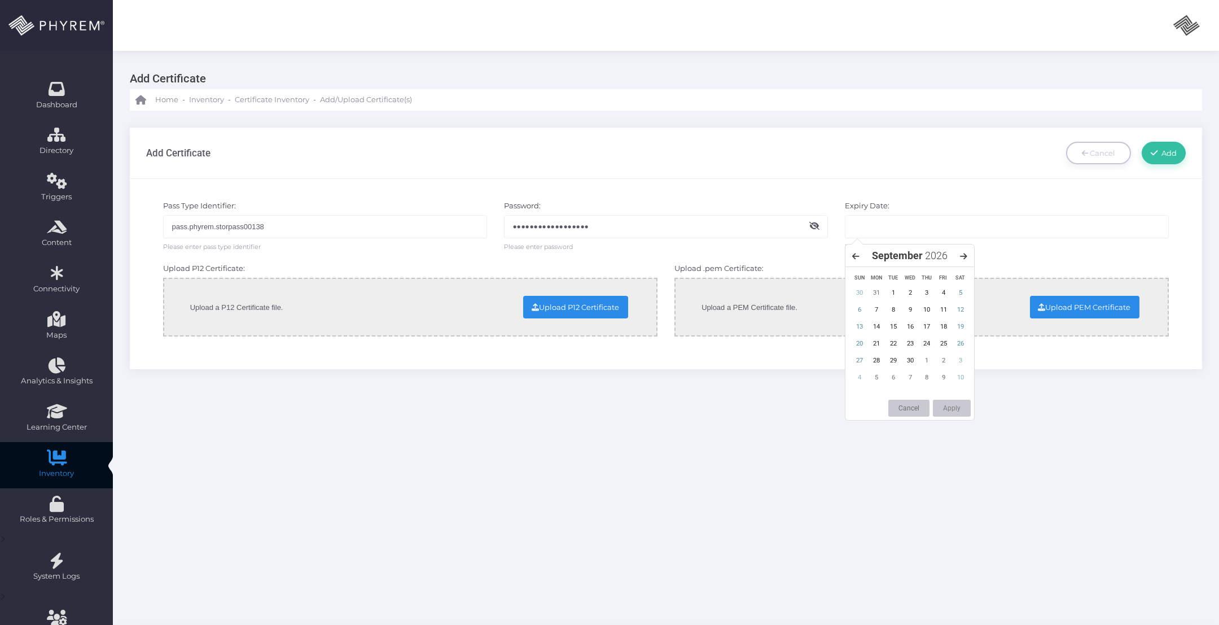
click at [962, 255] on icon at bounding box center [963, 256] width 7 height 8
click at [877, 309] on div "5" at bounding box center [876, 309] width 17 height 16
click at [949, 405] on button "Apply" at bounding box center [952, 408] width 38 height 17
type input "[DATE]"
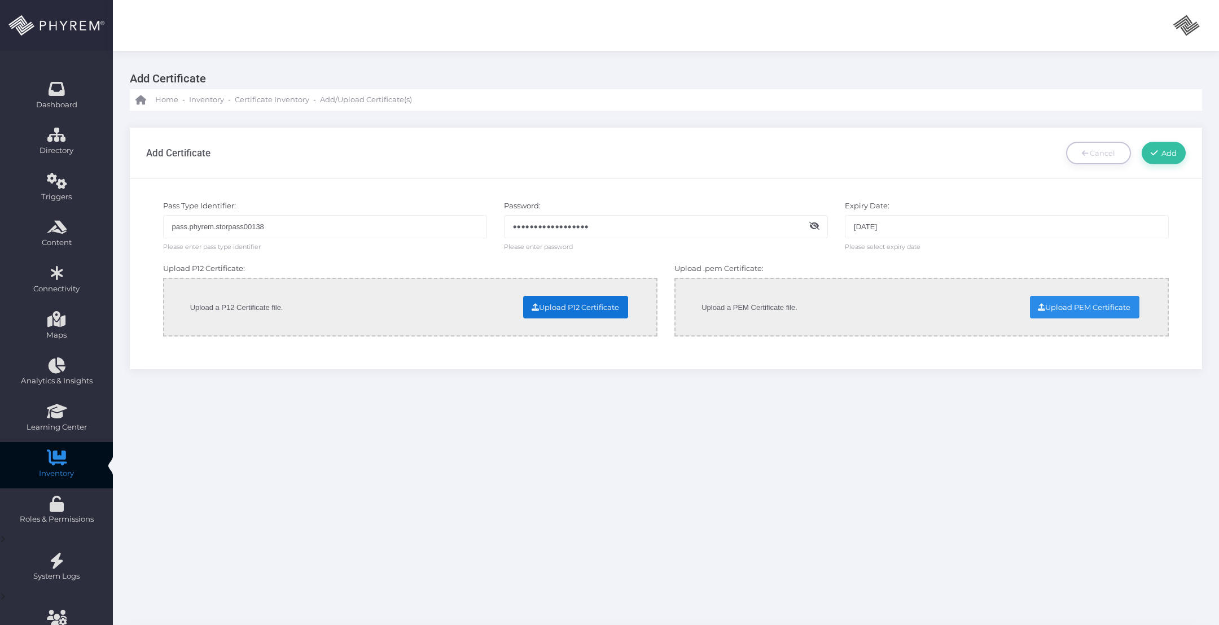
click at [612, 314] on input "file" at bounding box center [484, 306] width 288 height 20
type input "C:\fakepath\pass.phyrem.storpass00138.p12"
click at [1111, 305] on input "file" at bounding box center [995, 306] width 288 height 20
type input "C:\fakepath\pass.phyrem.storpass00138.pem"
click at [1168, 154] on span "Add" at bounding box center [1167, 152] width 19 height 9
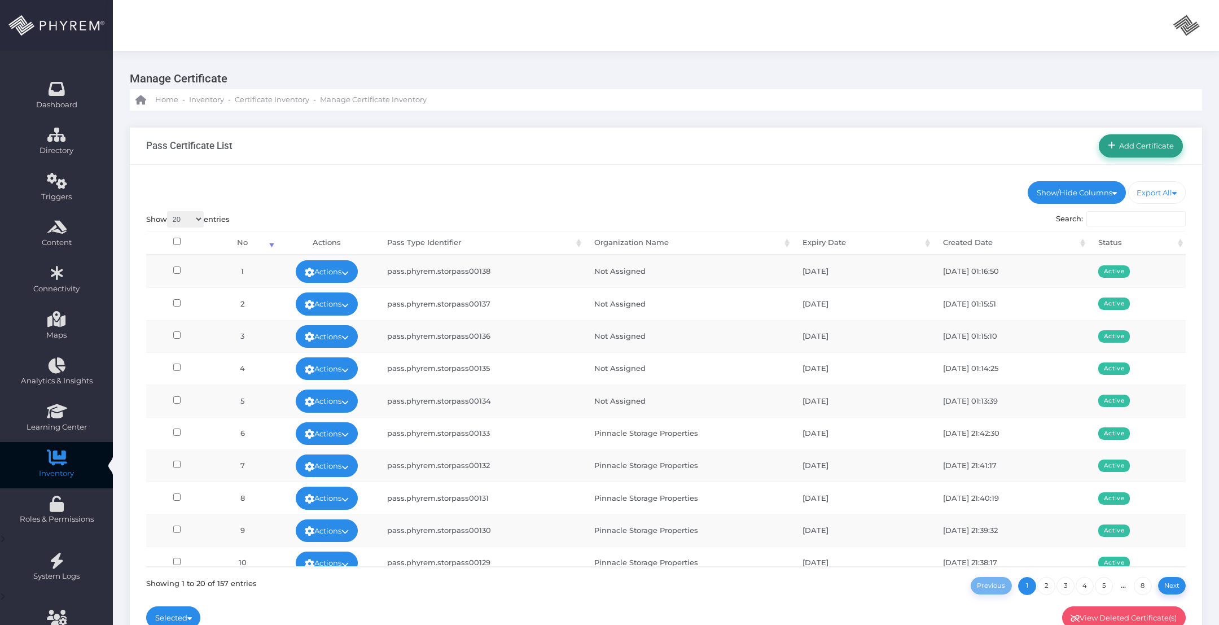
click at [1143, 148] on span "Add Certificate" at bounding box center [1145, 145] width 59 height 9
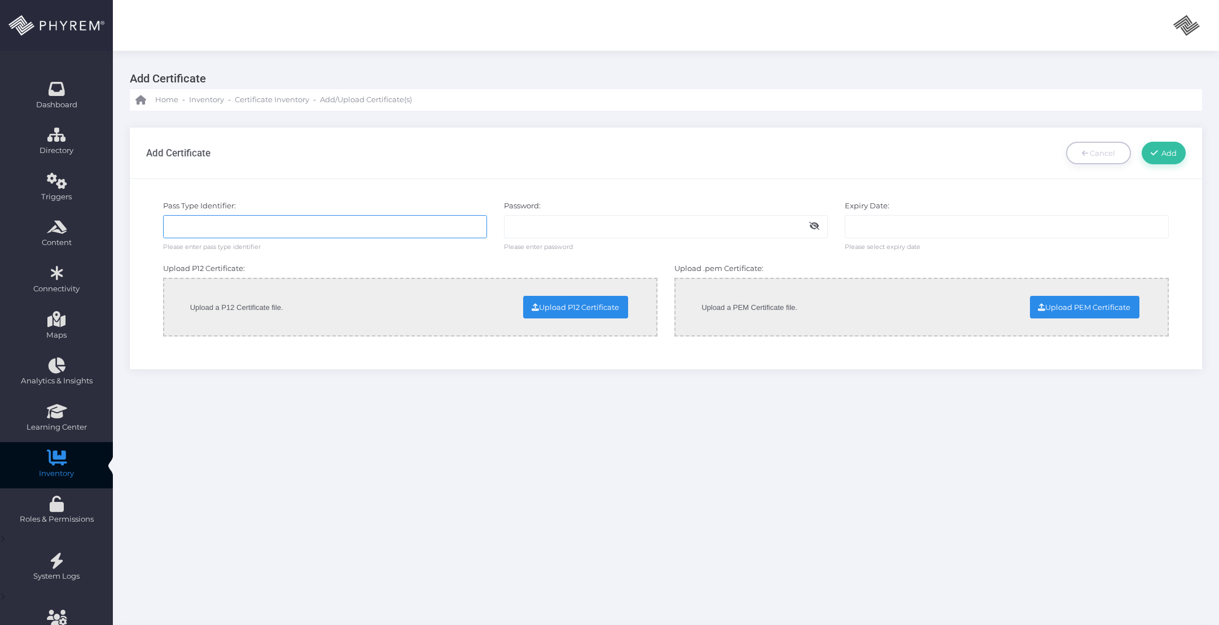
click at [325, 226] on input "text" at bounding box center [325, 226] width 324 height 23
paste input "pass.phyrem.storpass00139"
type input "pass.phyrem.storpass00139"
click at [552, 232] on input "text" at bounding box center [666, 226] width 324 height 23
paste input "Administrator@2025"
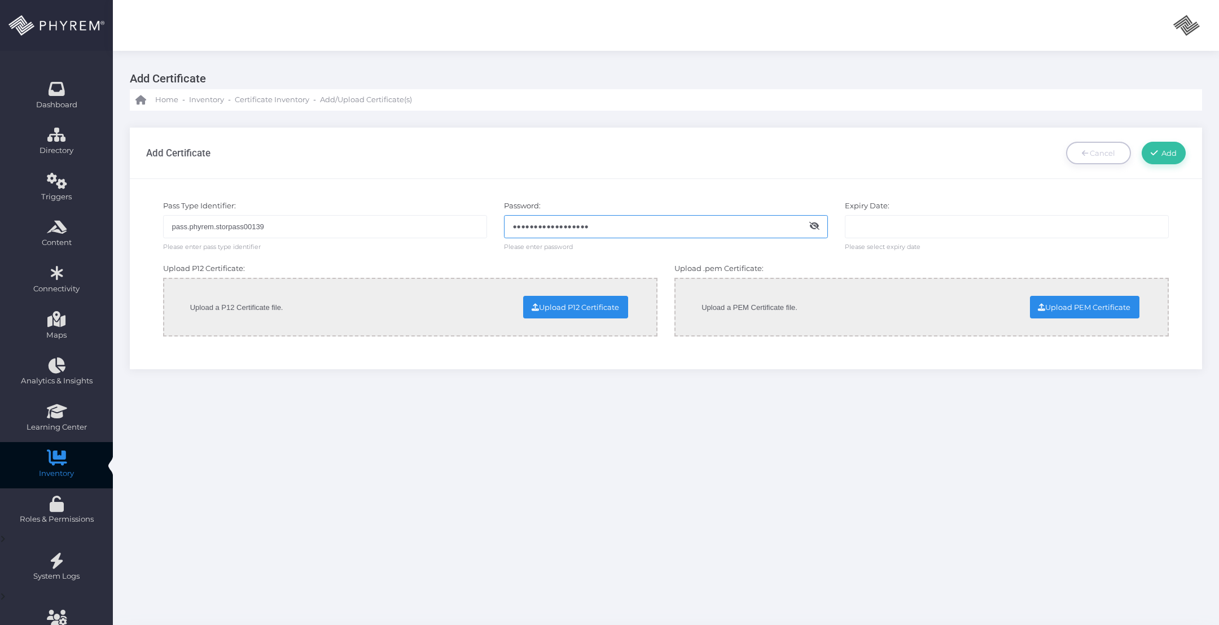
type input "Administrator@2025"
drag, startPoint x: 883, startPoint y: 230, endPoint x: 882, endPoint y: 242, distance: 11.3
click at [883, 231] on input "text" at bounding box center [1007, 226] width 324 height 23
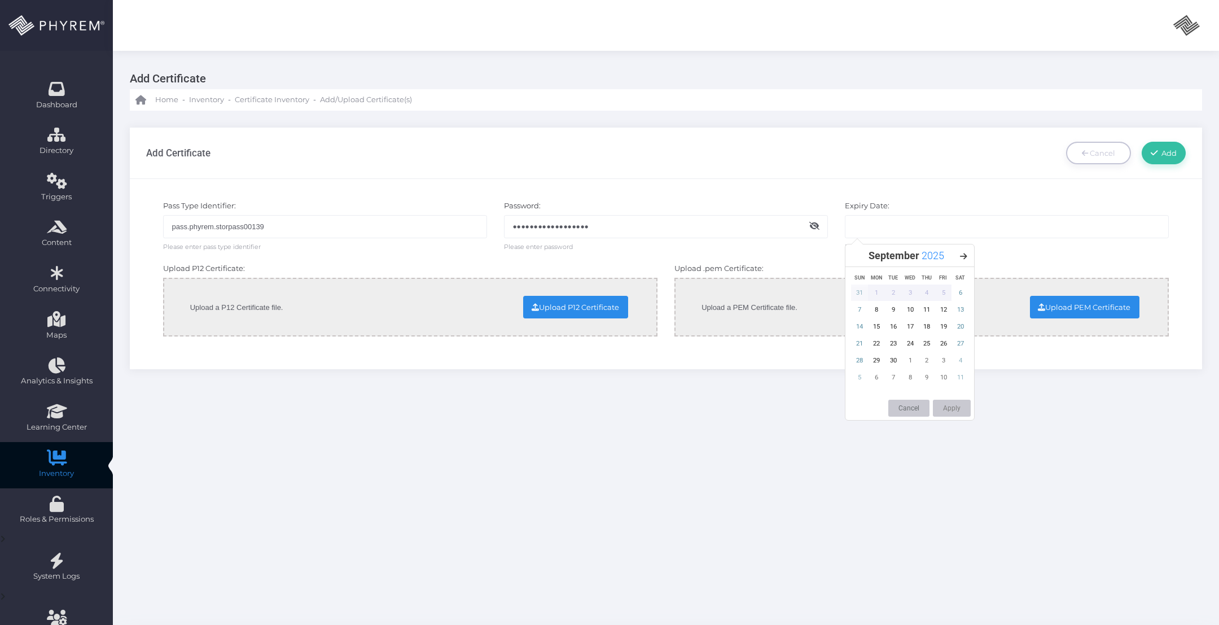
click at [940, 256] on span "2025" at bounding box center [933, 255] width 23 height 12
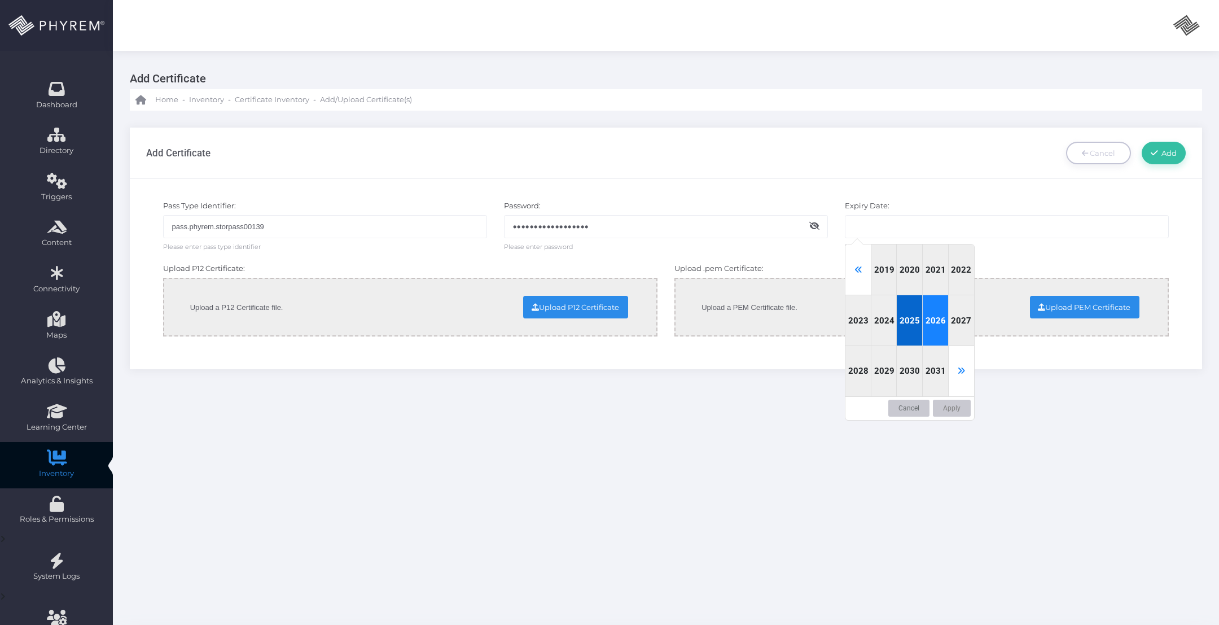
click at [930, 325] on div "2026" at bounding box center [936, 320] width 26 height 51
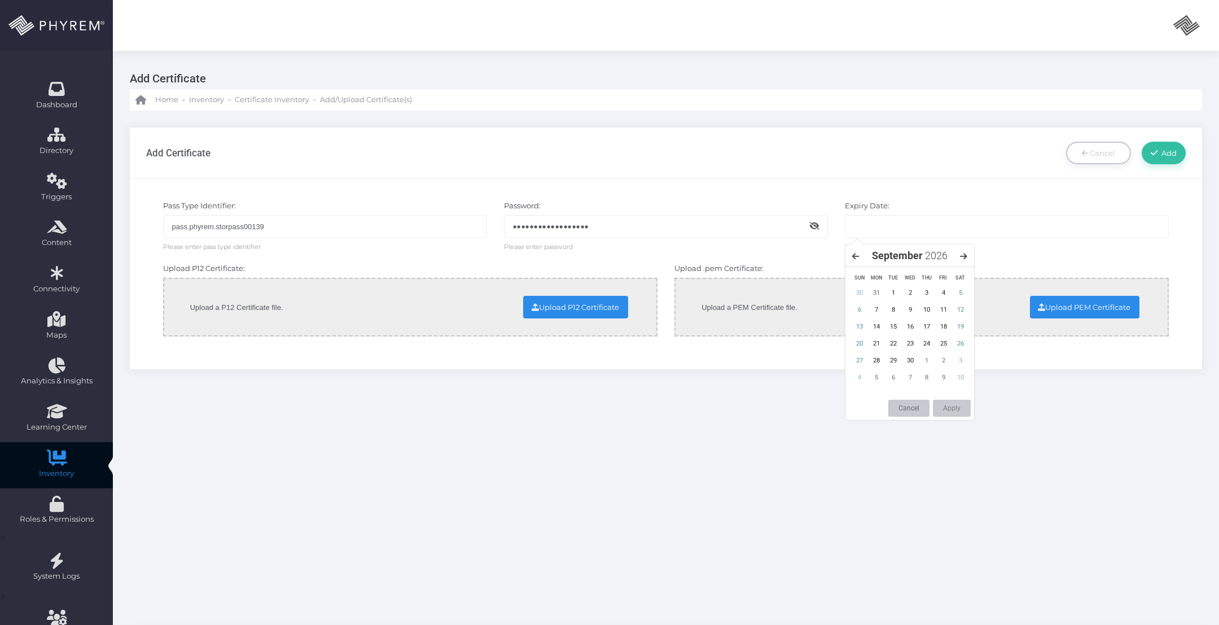
click at [966, 254] on icon at bounding box center [963, 256] width 7 height 8
click at [879, 312] on div "5" at bounding box center [876, 309] width 17 height 16
click at [957, 405] on button "Apply" at bounding box center [952, 408] width 38 height 17
type input "[DATE]"
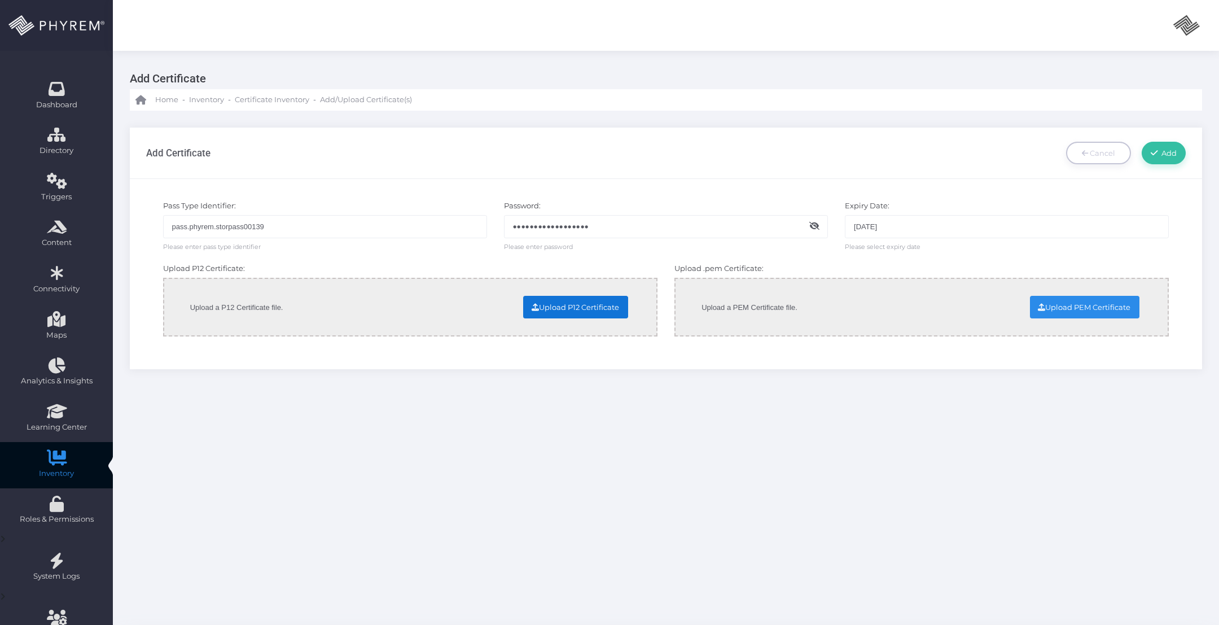
click at [606, 306] on input "file" at bounding box center [484, 306] width 288 height 20
type input "C:\fakepath\pass.phyrem.storpass00139.p12"
click at [1084, 312] on input "file" at bounding box center [995, 306] width 288 height 20
type input "C:\fakepath\pass.phyrem.storpass00139.pem"
click at [1154, 153] on icon at bounding box center [1154, 152] width 7 height 9
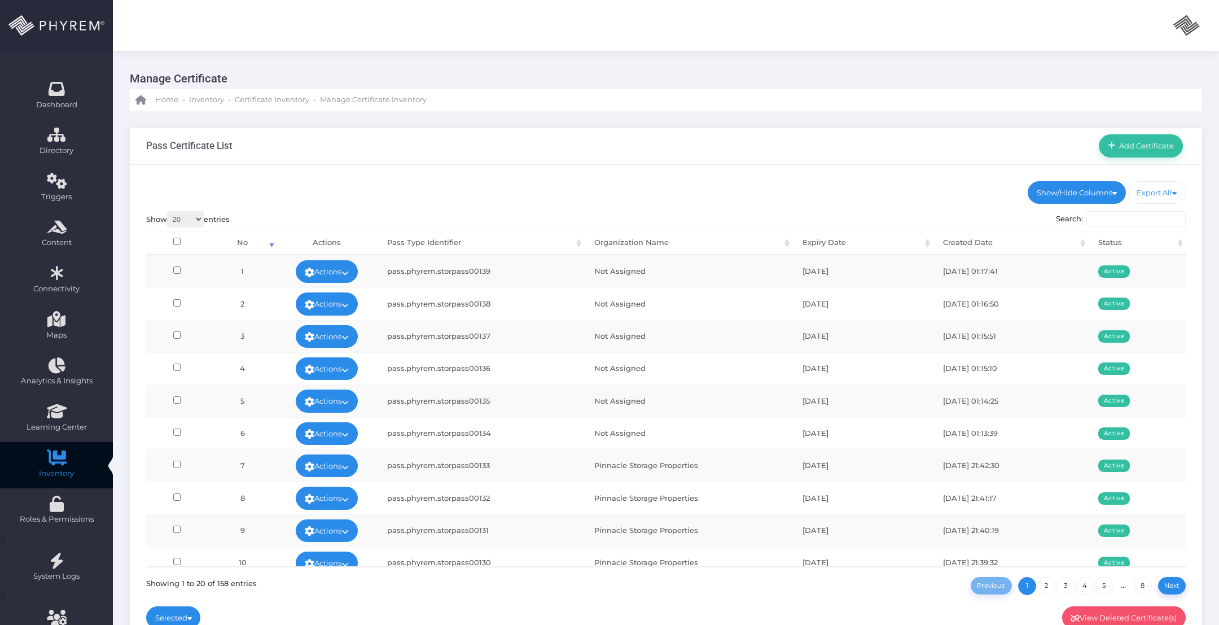
drag, startPoint x: 617, startPoint y: 203, endPoint x: 600, endPoint y: 215, distance: 20.2
click at [617, 204] on div "Show/Hide Columns No Pass Type Identifier Organization Name" at bounding box center [666, 402] width 1072 height 474
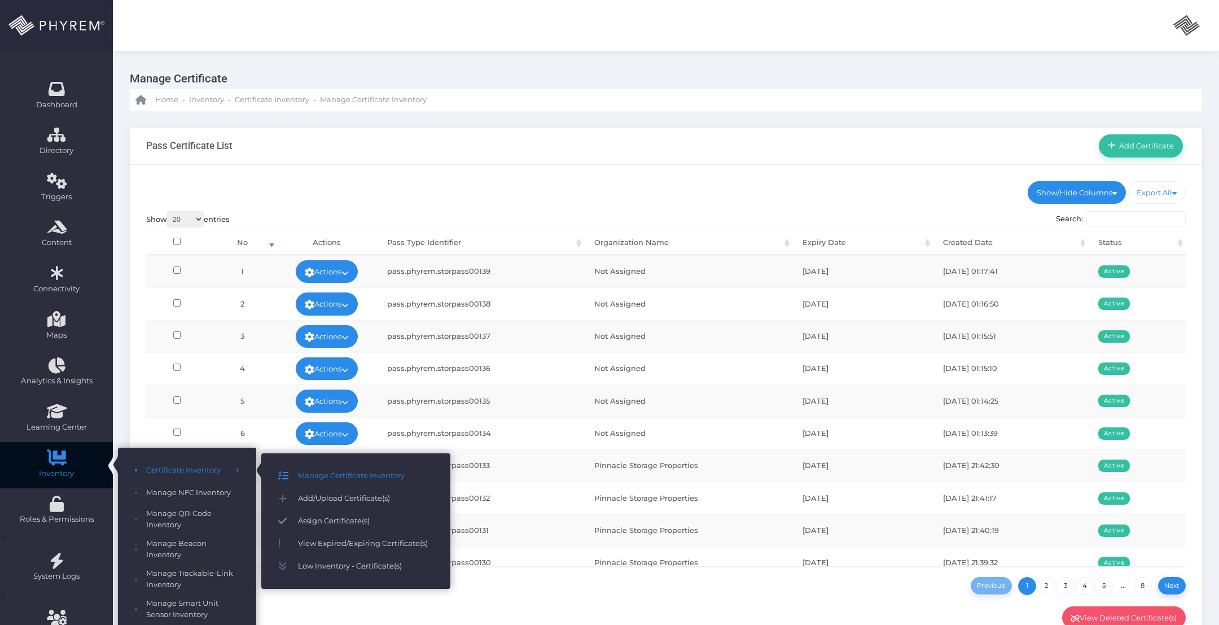
click at [342, 520] on span "Assign Certificate(s)" at bounding box center [365, 521] width 135 height 15
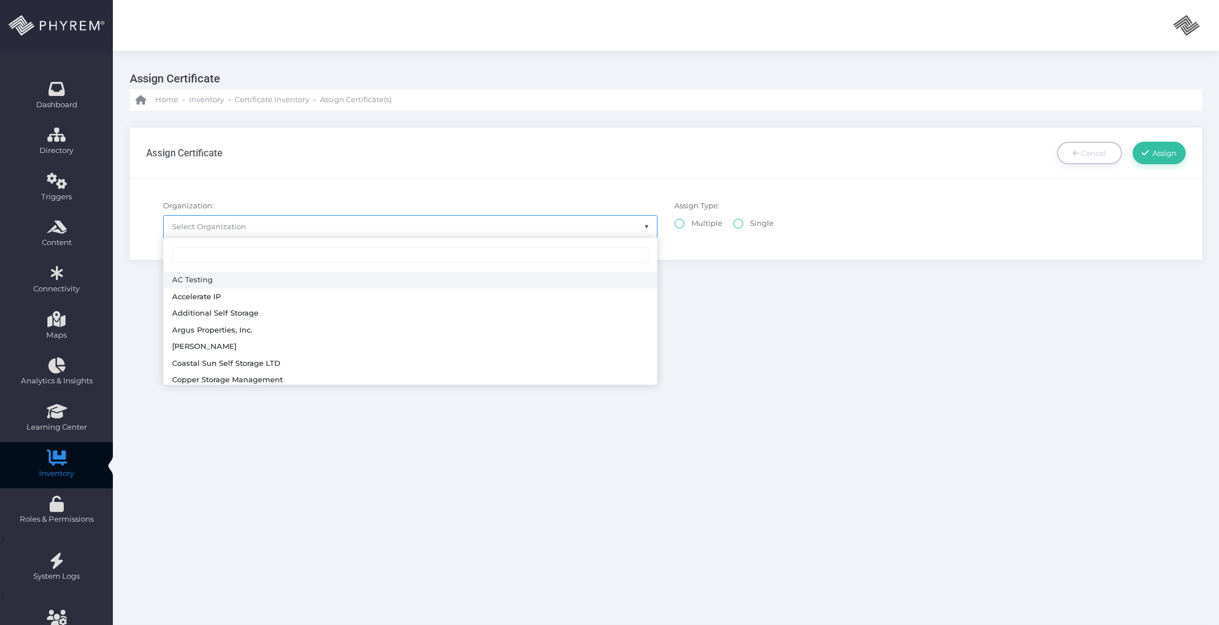
click at [460, 225] on span "Select Organization" at bounding box center [410, 226] width 493 height 21
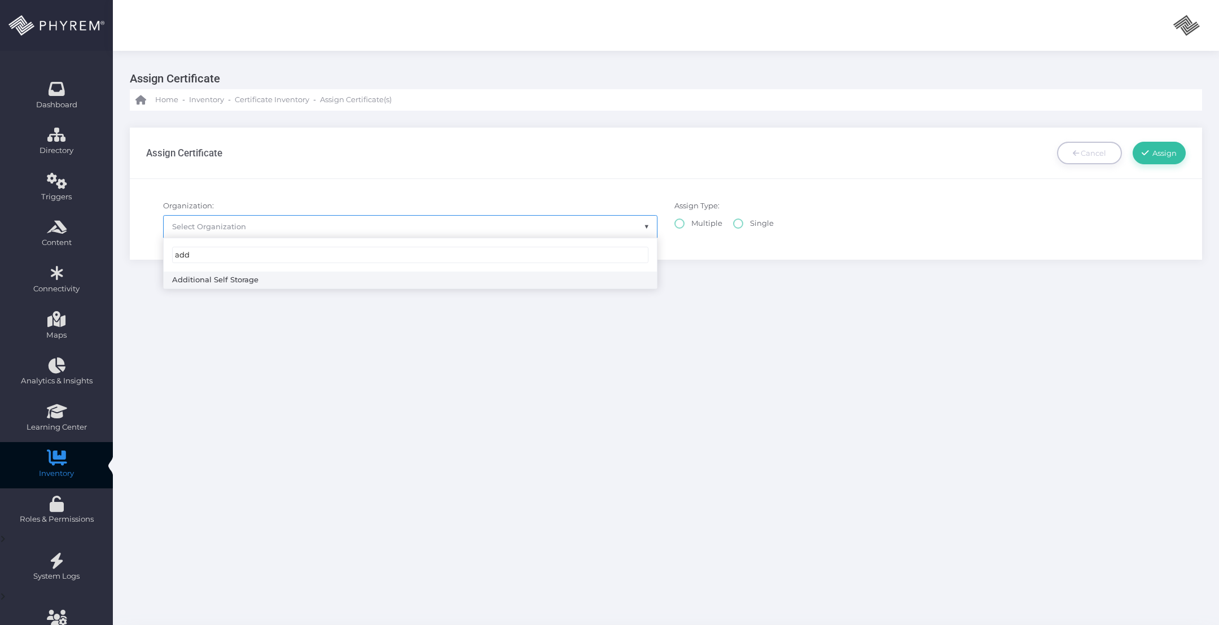
type input "addi"
click at [433, 288] on div "Assign Certificate Home - Inventory - Certificate Inventory - Assign Certificat…" at bounding box center [666, 345] width 1106 height 588
click at [435, 225] on span "Select Organization" at bounding box center [410, 226] width 493 height 21
type input "addition"
radio input "true"
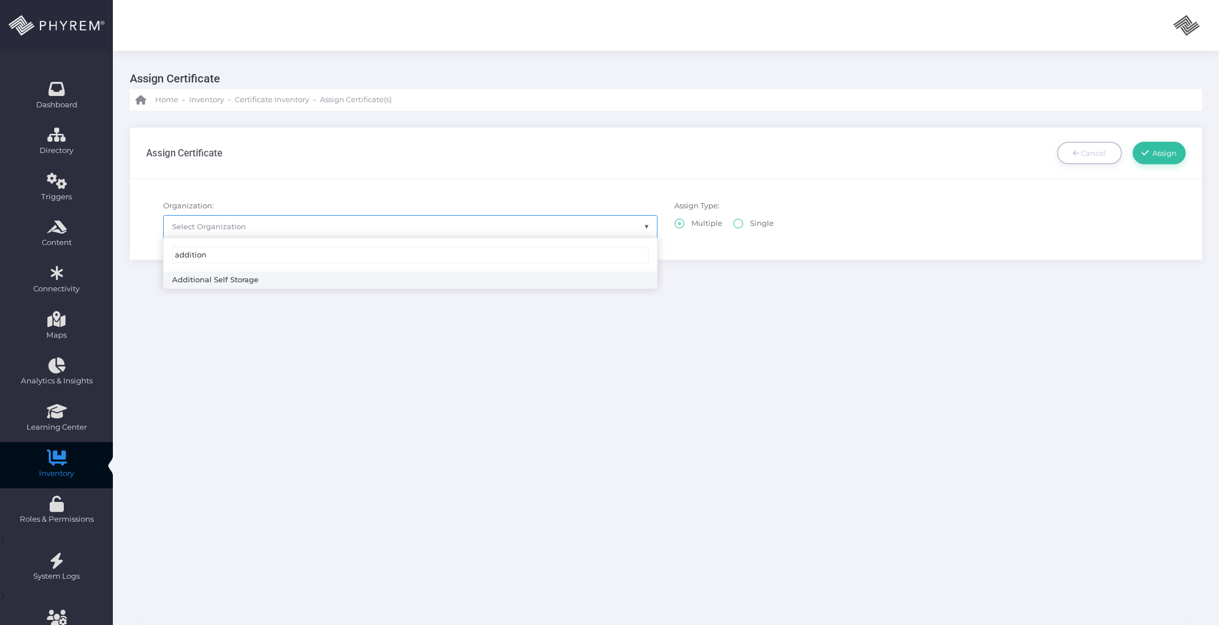
select select "4851"
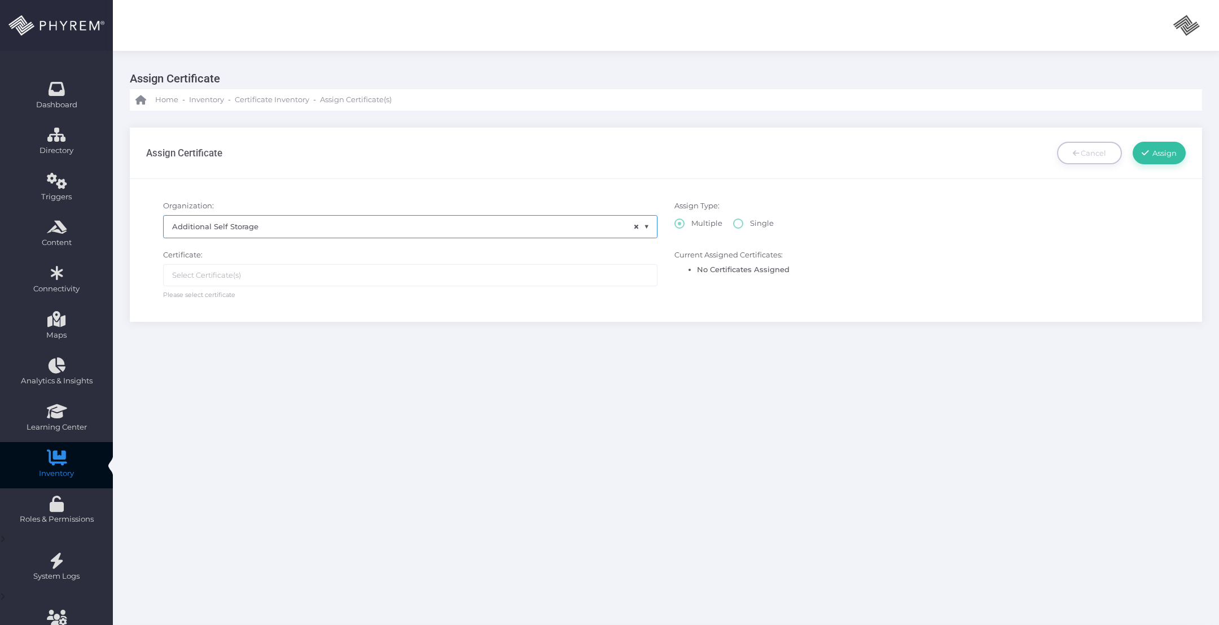
click at [349, 269] on ul at bounding box center [410, 275] width 493 height 21
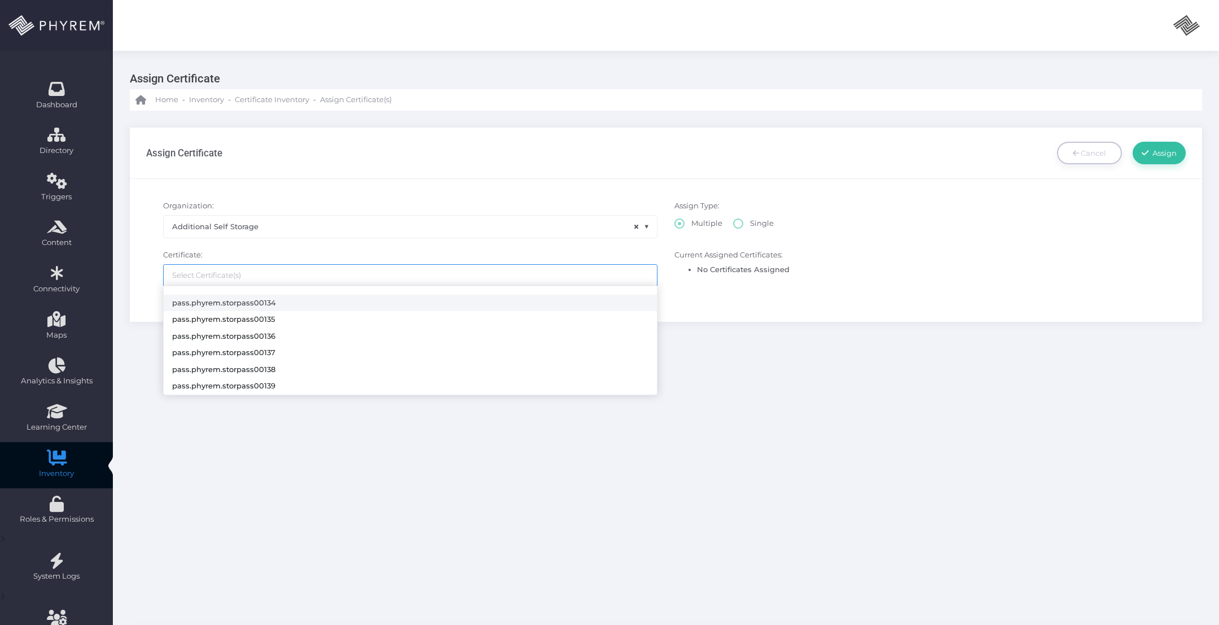
click at [318, 303] on li "pass.phyrem.storpass00134" at bounding box center [410, 303] width 493 height 17
select select "154"
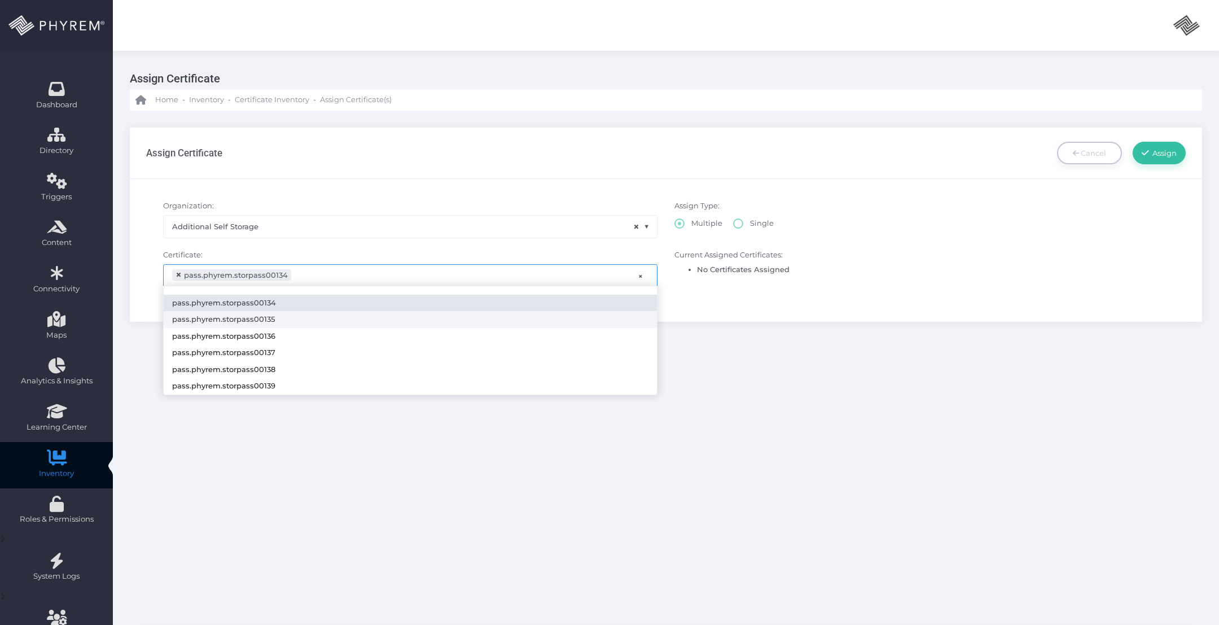
drag, startPoint x: 309, startPoint y: 319, endPoint x: 303, endPoint y: 319, distance: 6.2
click at [308, 319] on li "pass.phyrem.storpass00135" at bounding box center [410, 319] width 493 height 17
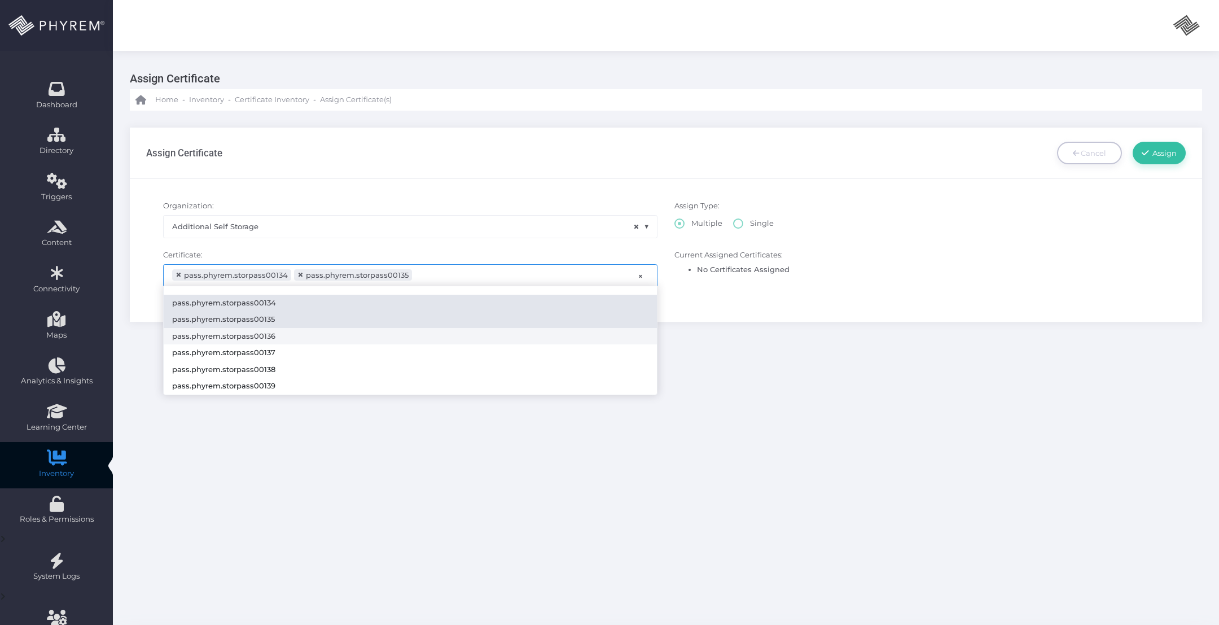
click at [297, 334] on li "pass.phyrem.storpass00136" at bounding box center [410, 336] width 493 height 17
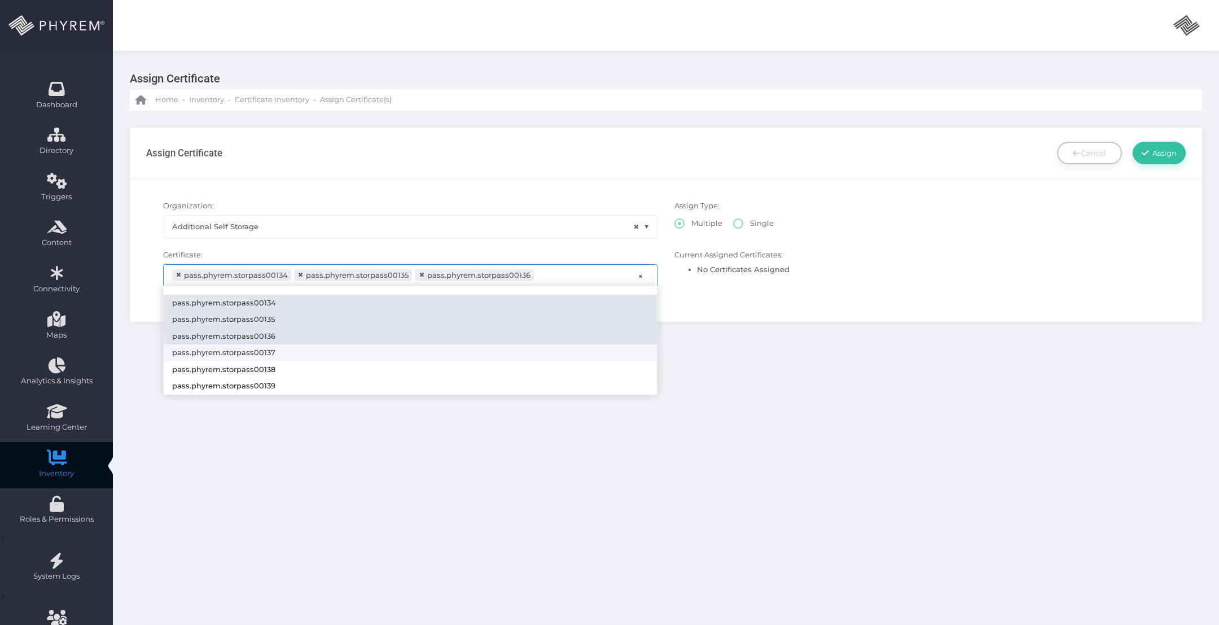
click at [291, 352] on li "pass.phyrem.storpass00137" at bounding box center [410, 352] width 493 height 17
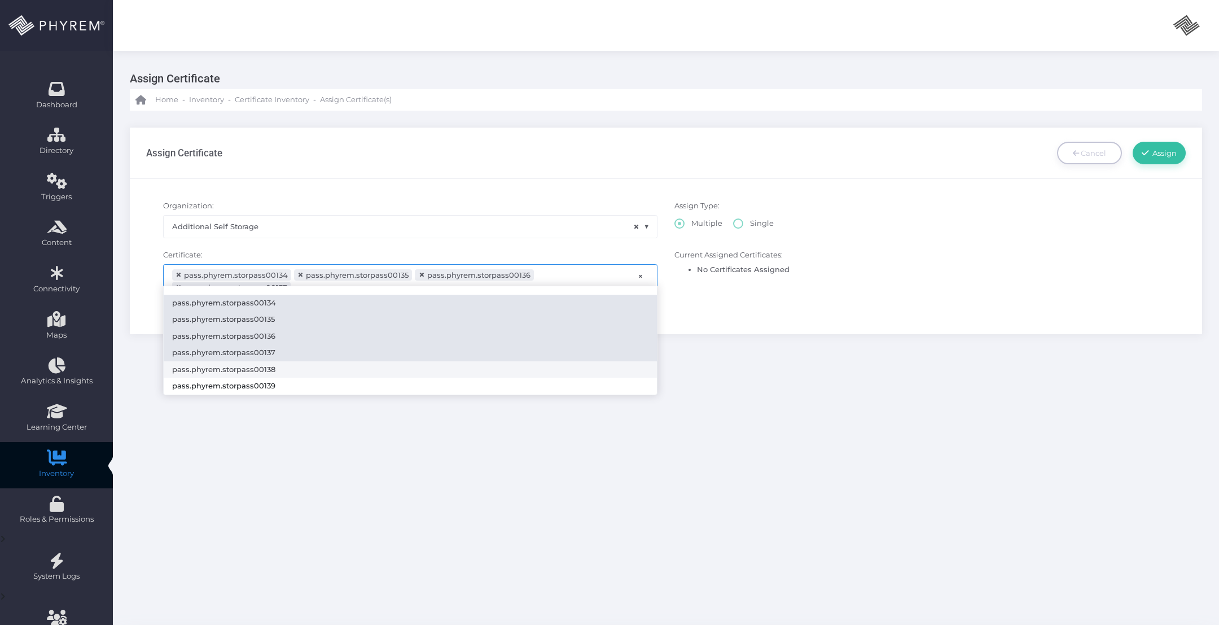
click at [287, 369] on li "pass.phyrem.storpass00138" at bounding box center [410, 369] width 493 height 17
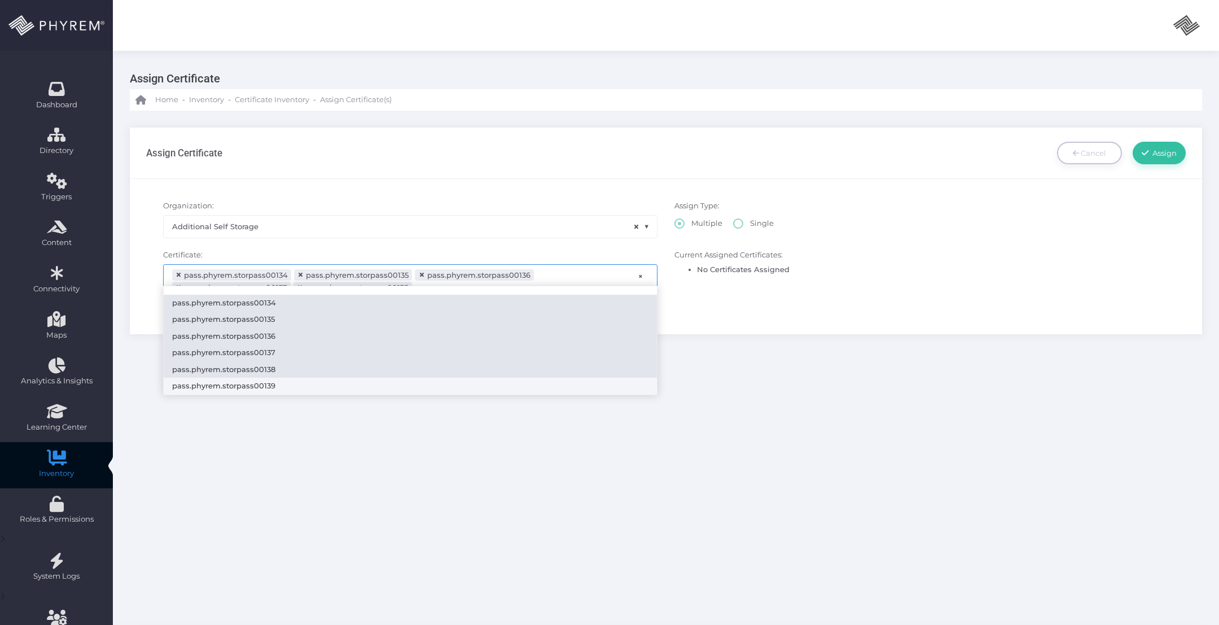
click at [286, 385] on li "pass.phyrem.storpass00139" at bounding box center [410, 386] width 493 height 17
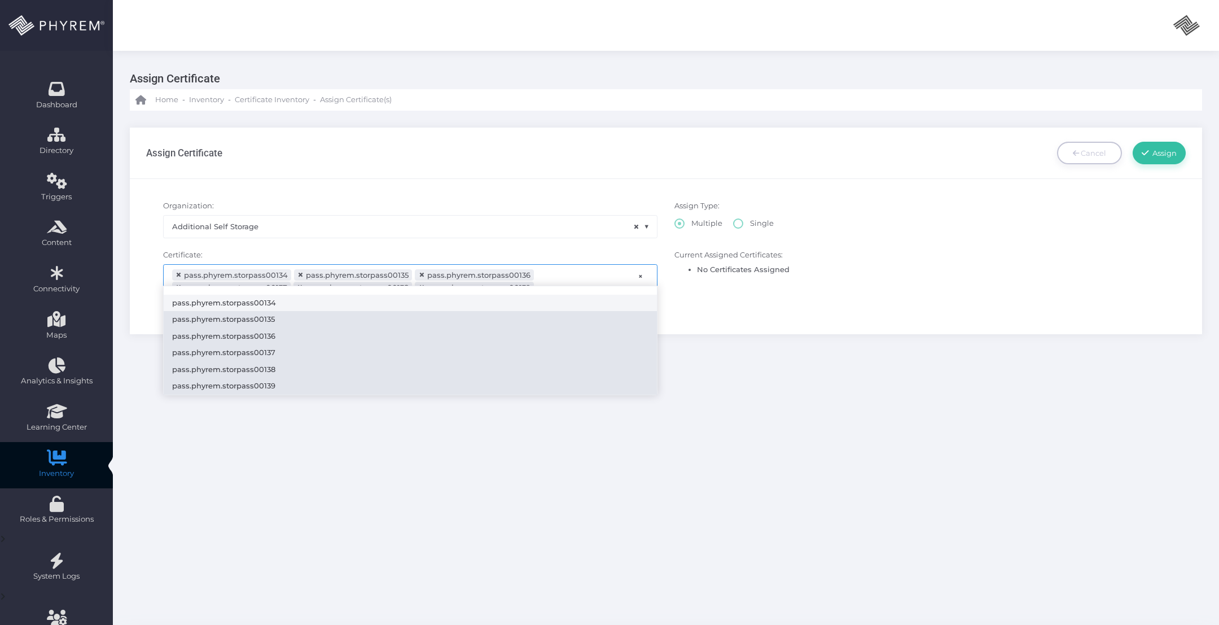
click at [489, 446] on div "Assign Certificate Home - Inventory - Certificate Inventory - Assign Certificat…" at bounding box center [666, 345] width 1106 height 588
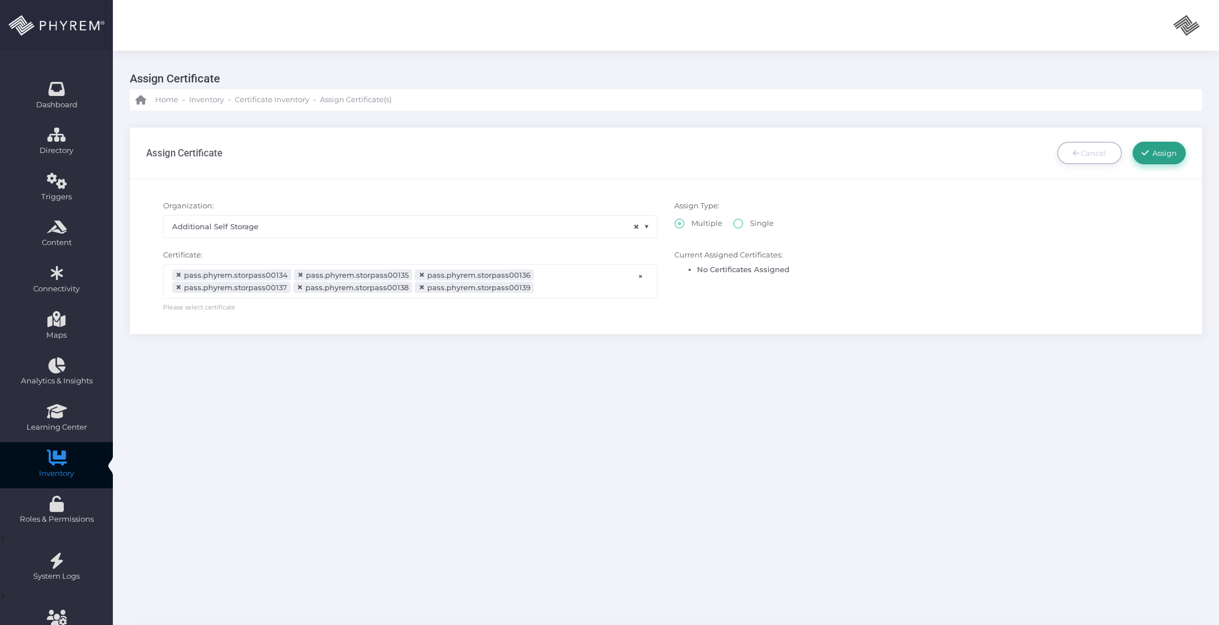
click at [1159, 150] on span "Assign" at bounding box center [1163, 152] width 28 height 9
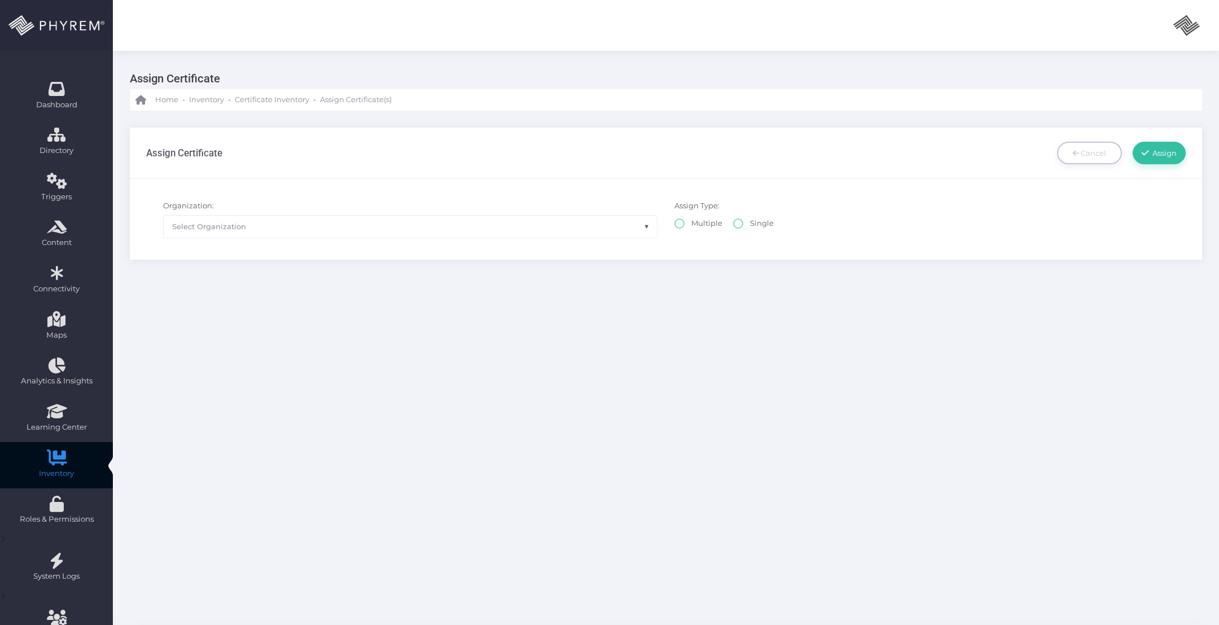
click at [348, 221] on span "Select Organization" at bounding box center [410, 226] width 493 height 21
type input "addition"
radio input "true"
select select "4851"
select select
